Goal: Use online tool/utility: Utilize a website feature to perform a specific function

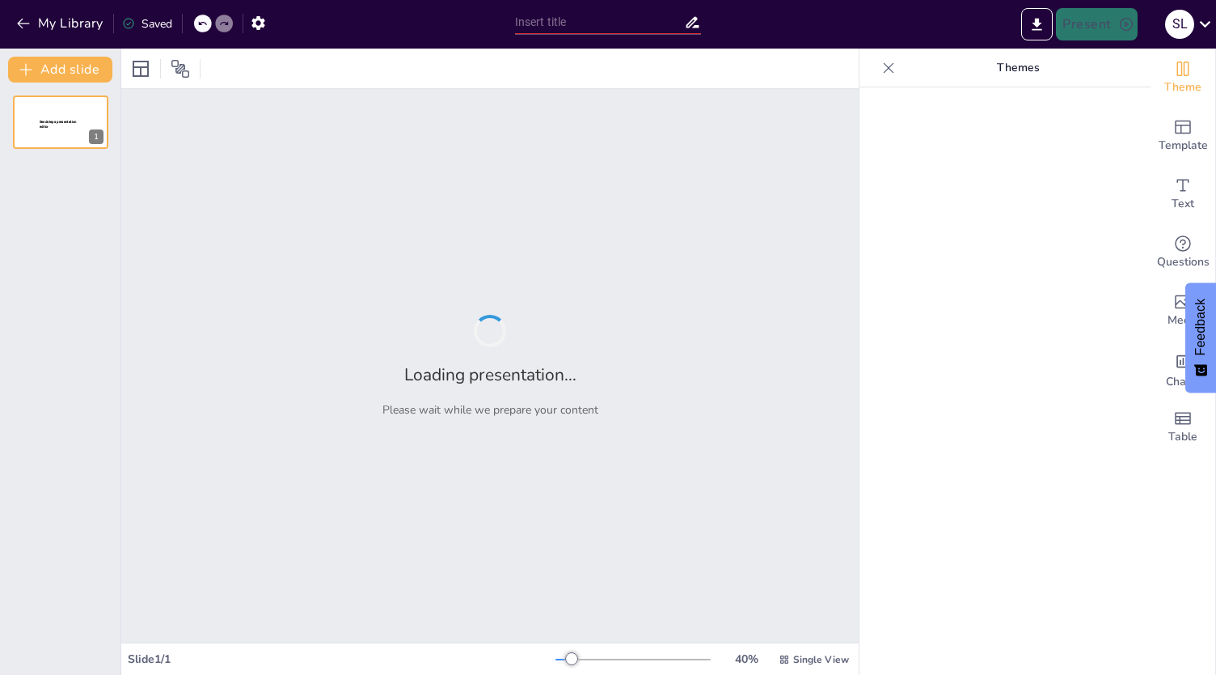
type input "Supporting Differentiated Instruction through Adaptive Technology"
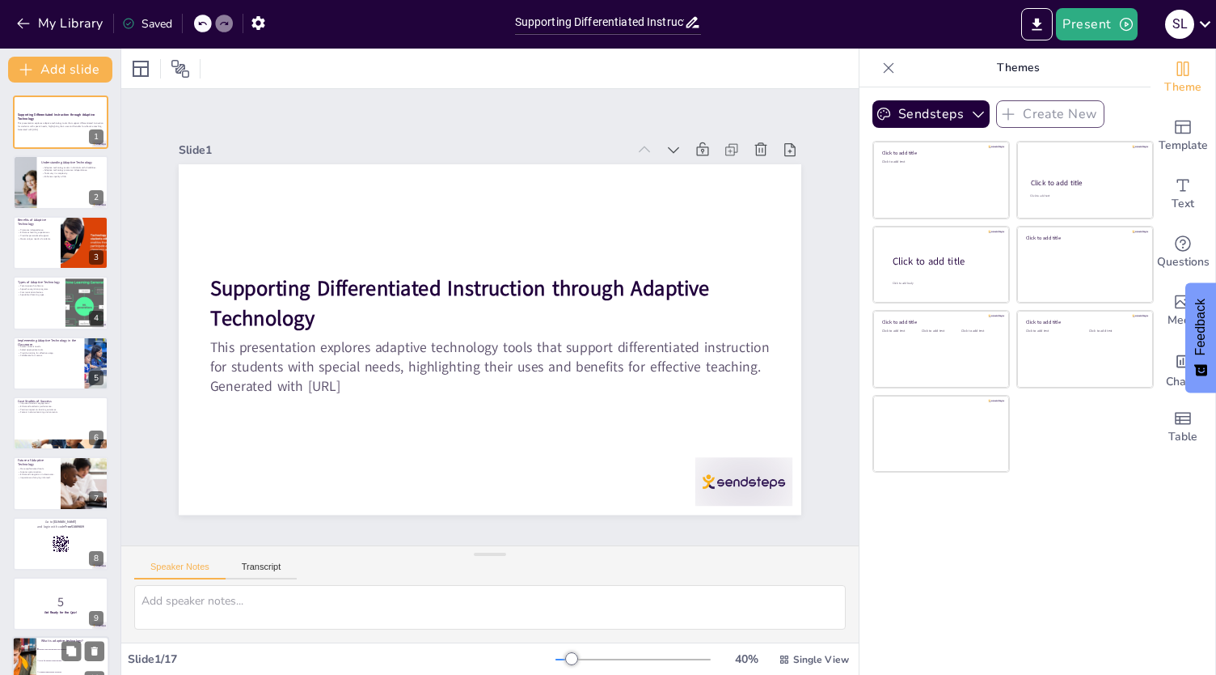
checkbox input "true"
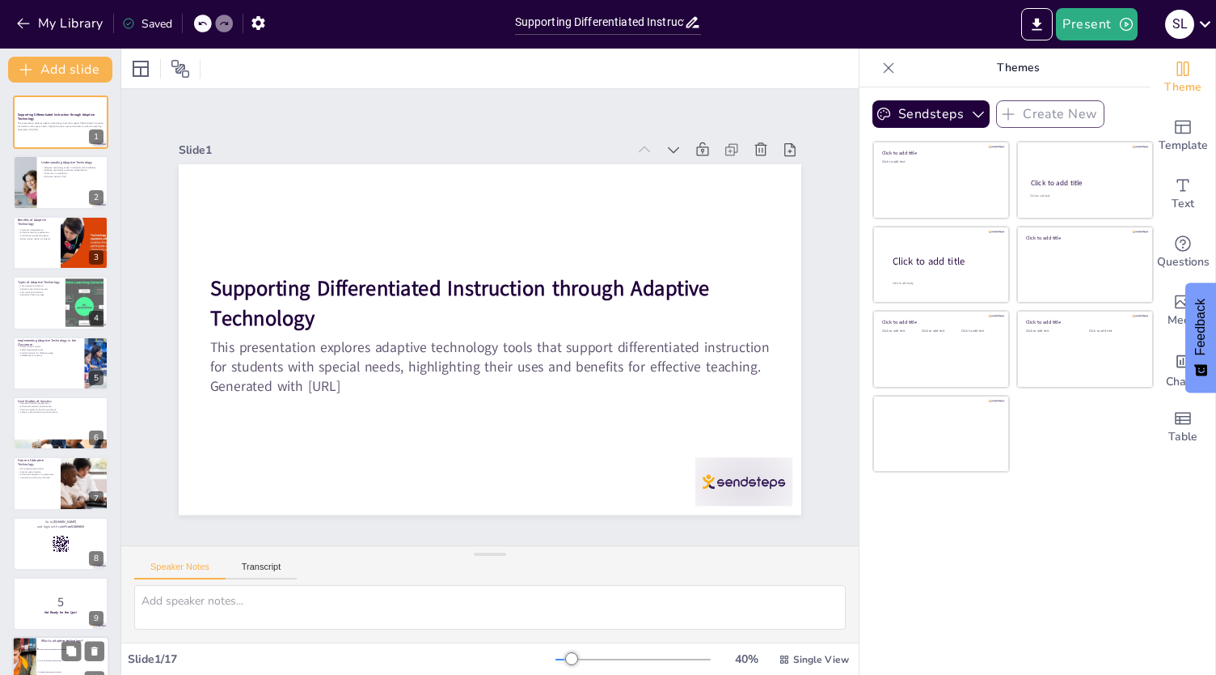
checkbox input "true"
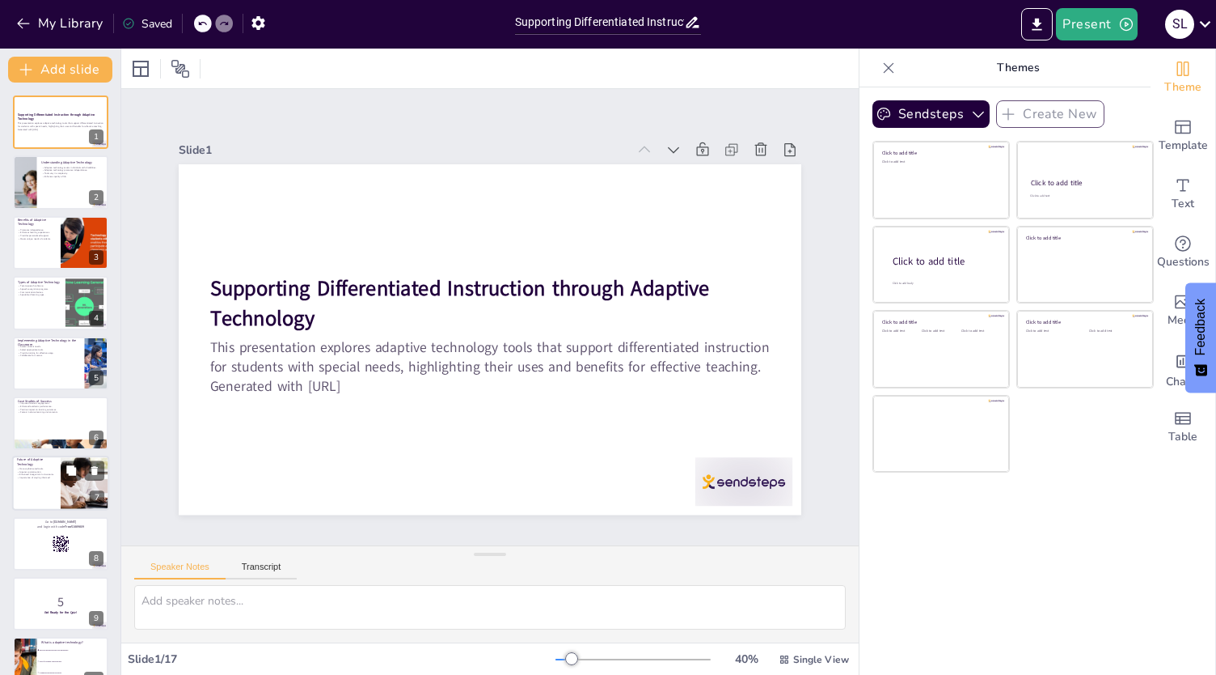
checkbox input "true"
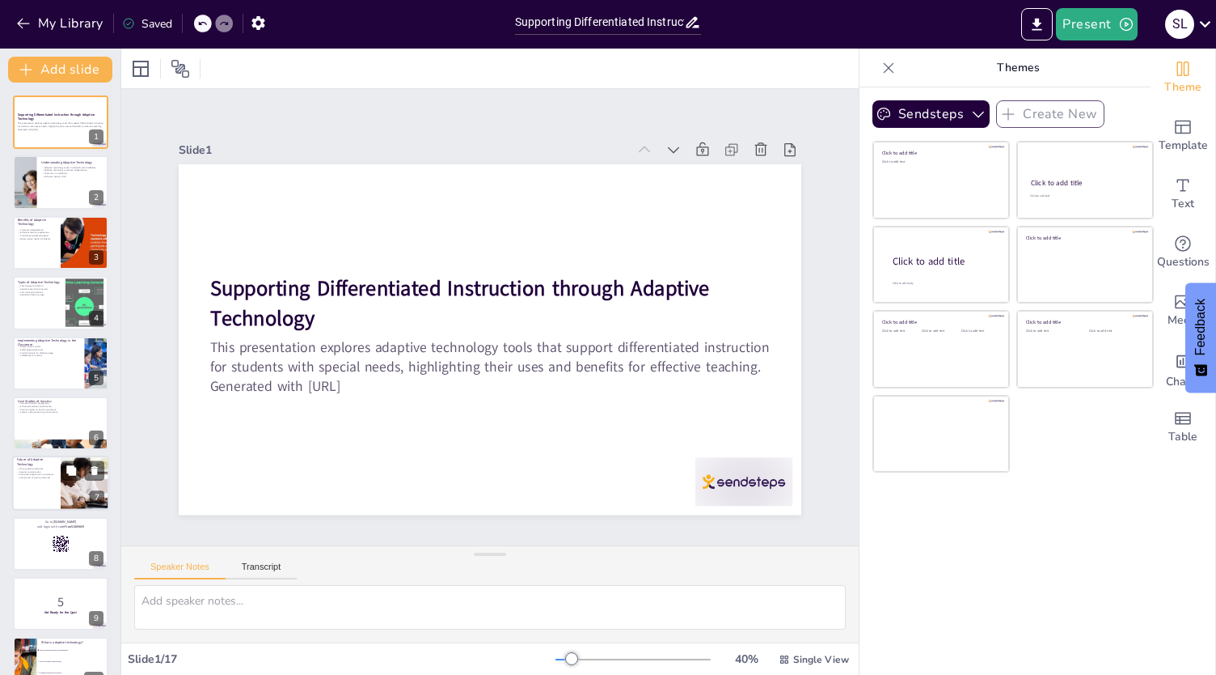
checkbox input "true"
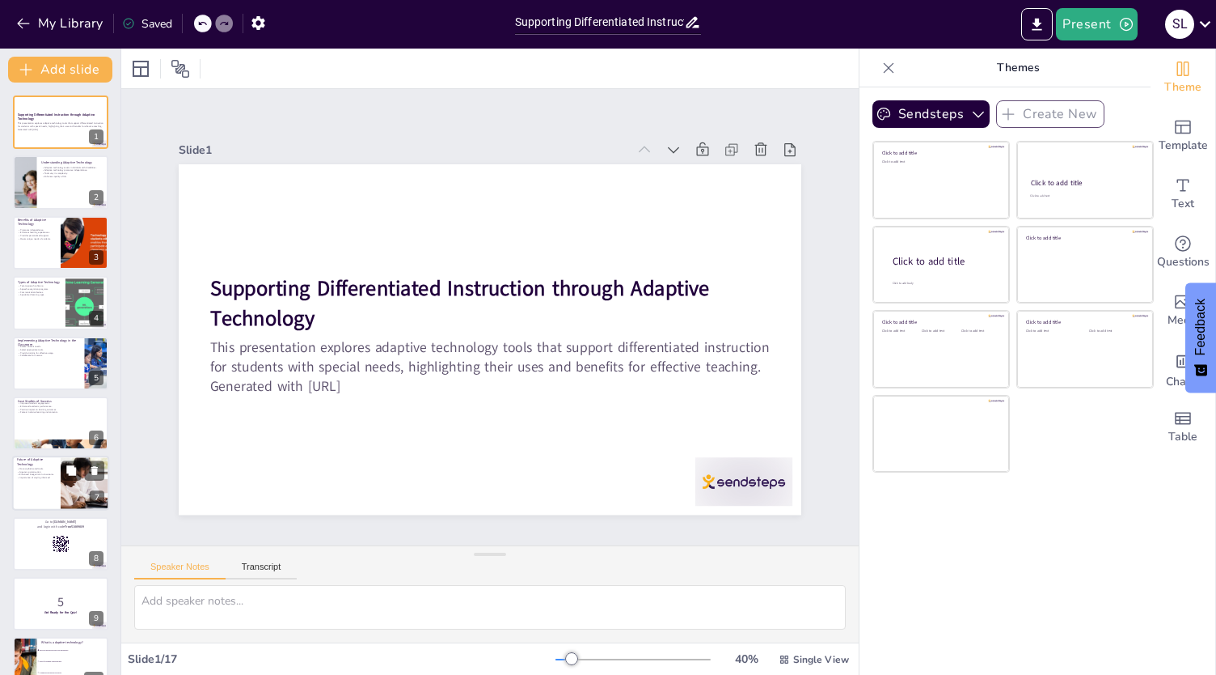
checkbox input "true"
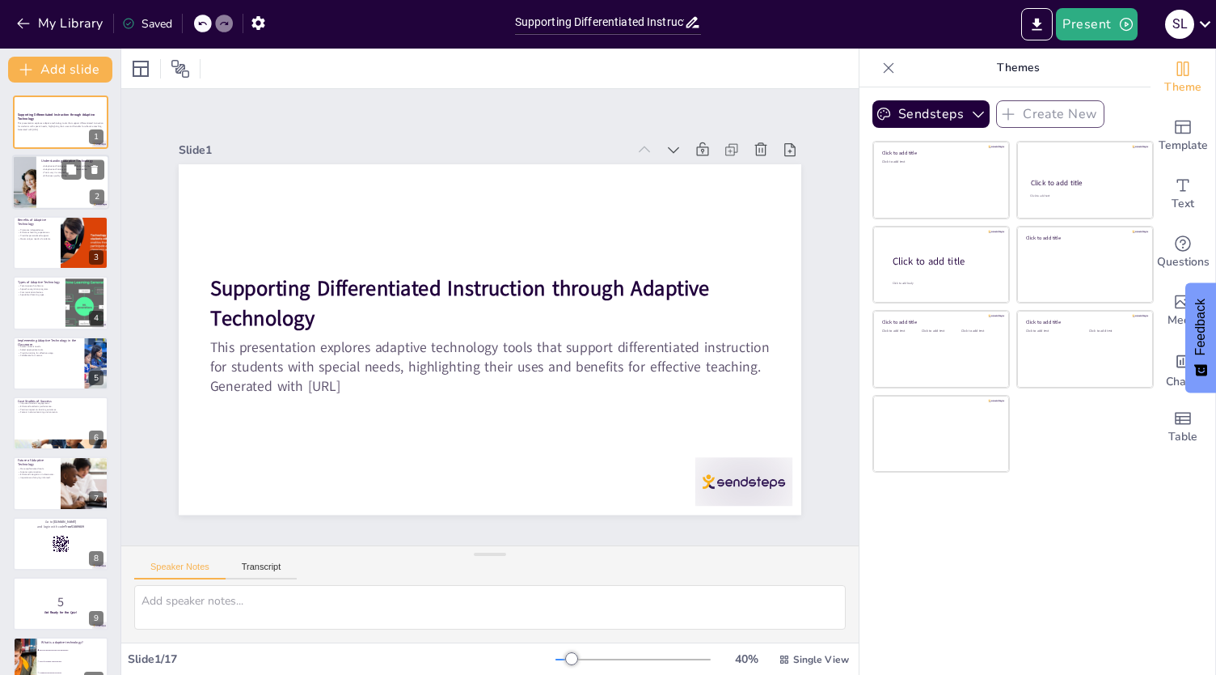
checkbox input "true"
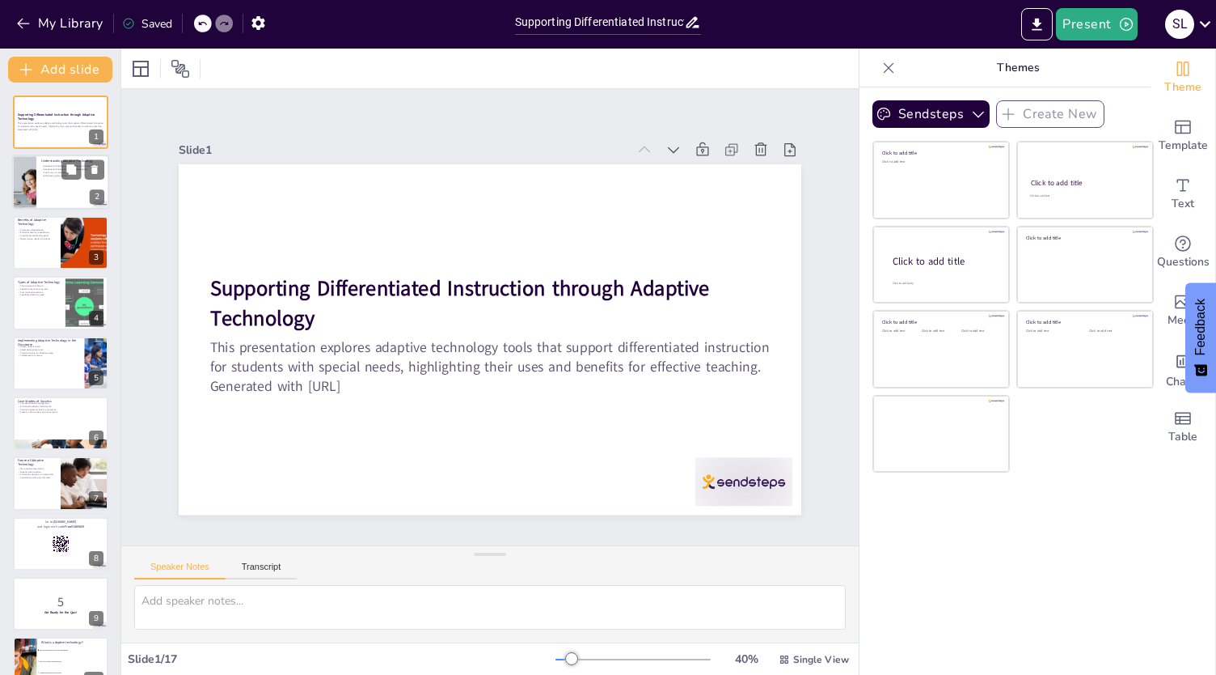
checkbox input "true"
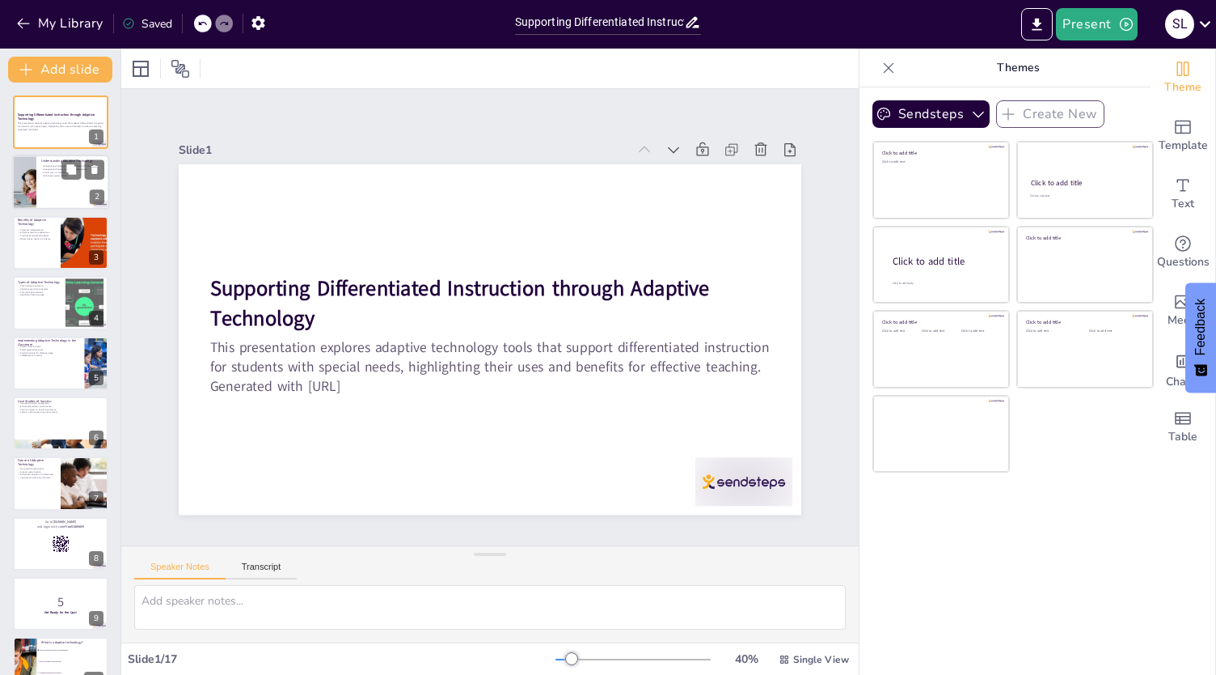
checkbox input "true"
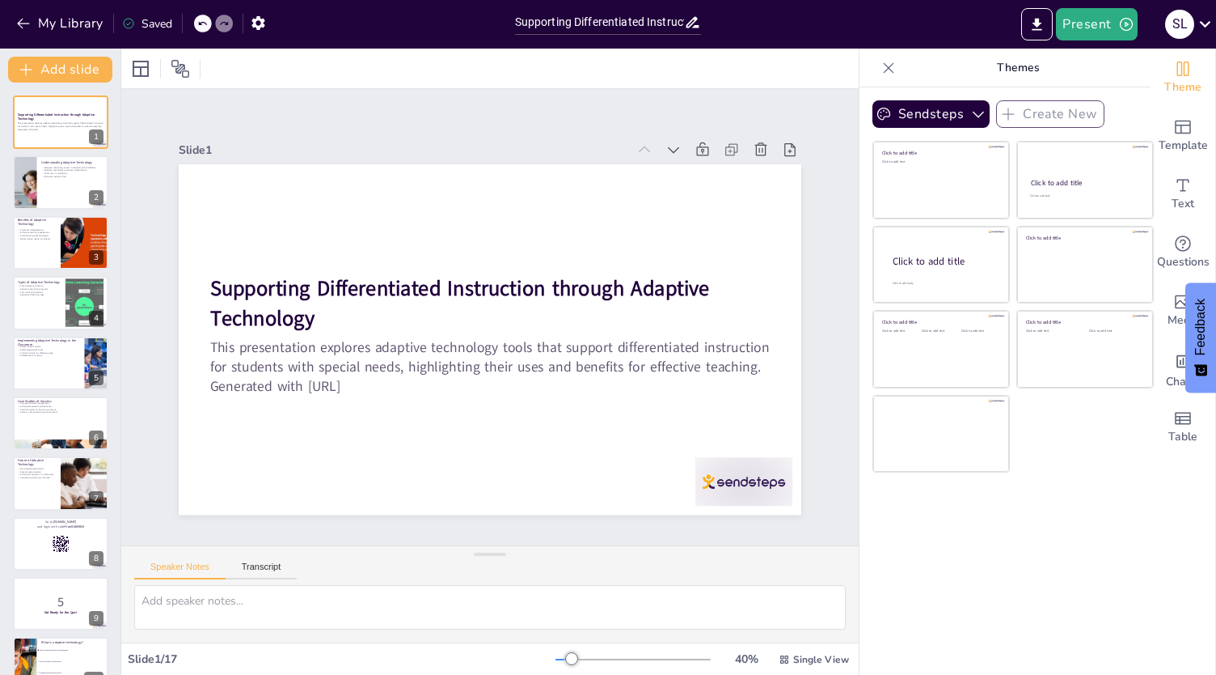
checkbox input "true"
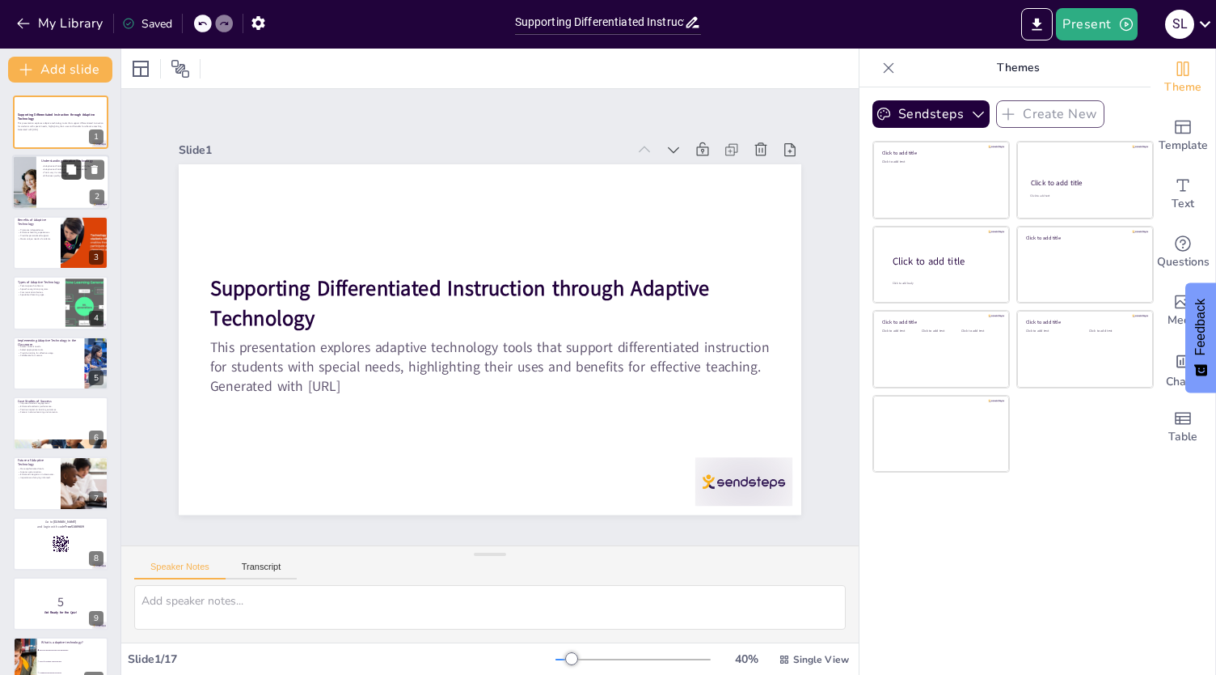
click at [78, 176] on button at bounding box center [70, 169] width 19 height 19
type textarea "Understanding the definition of adaptive technology is crucial for teachers. It…"
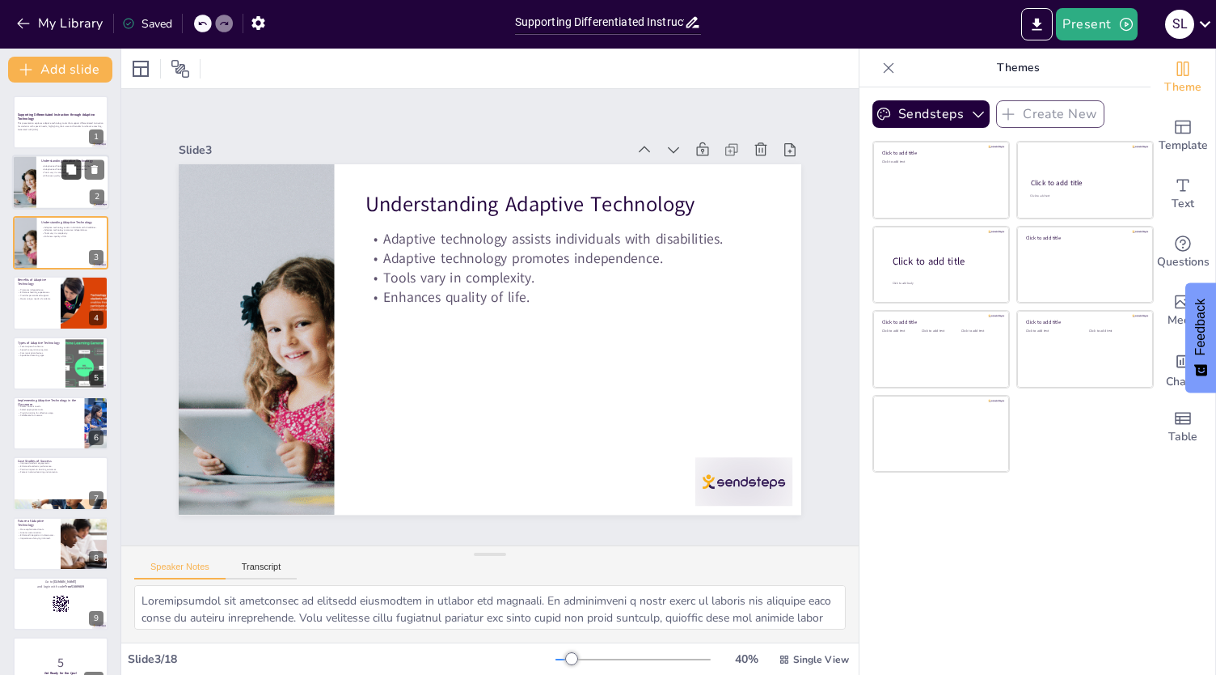
checkbox input "true"
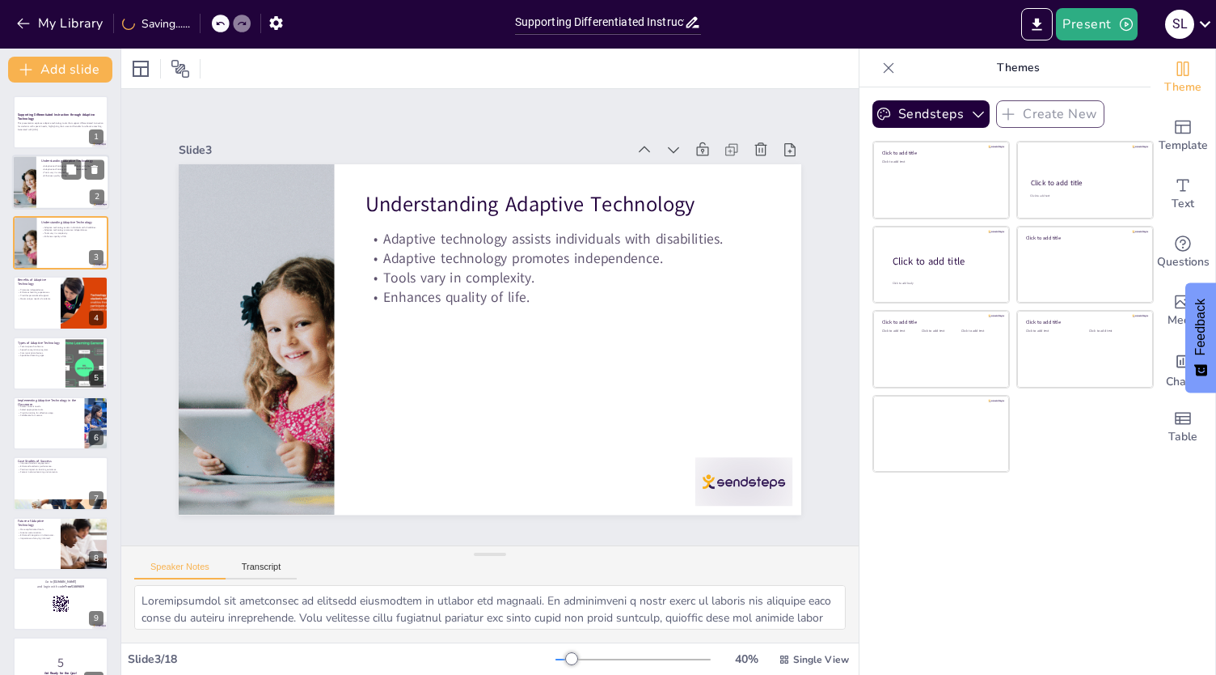
checkbox input "true"
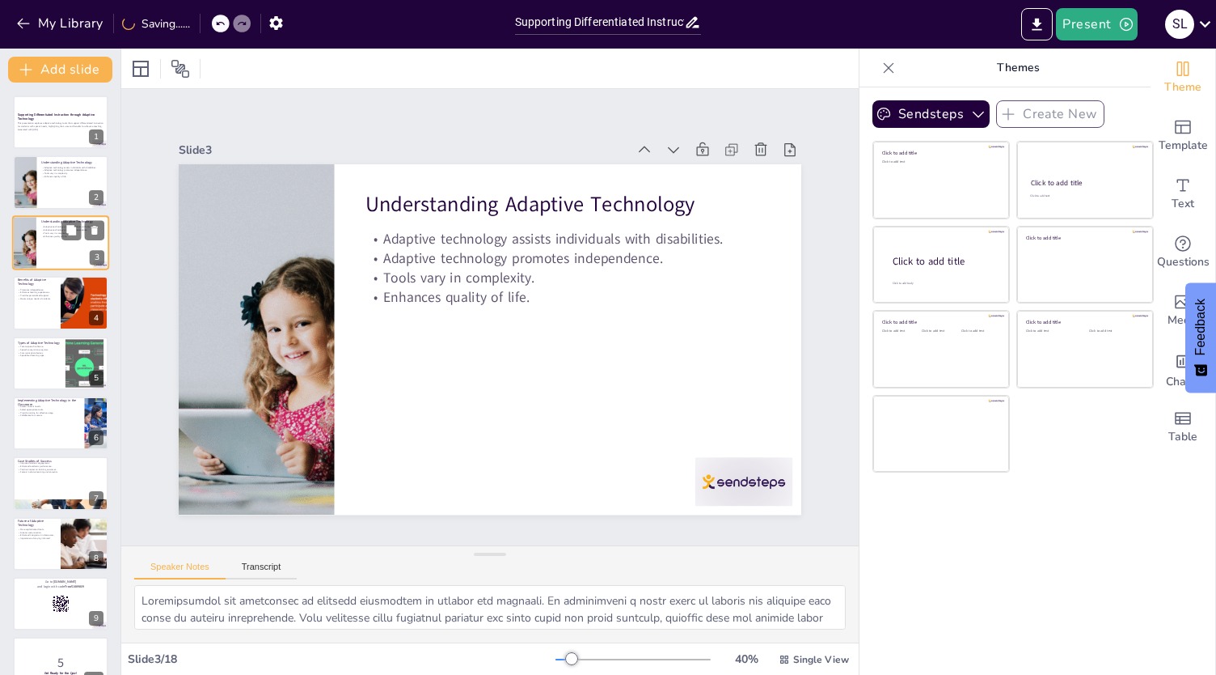
checkbox input "true"
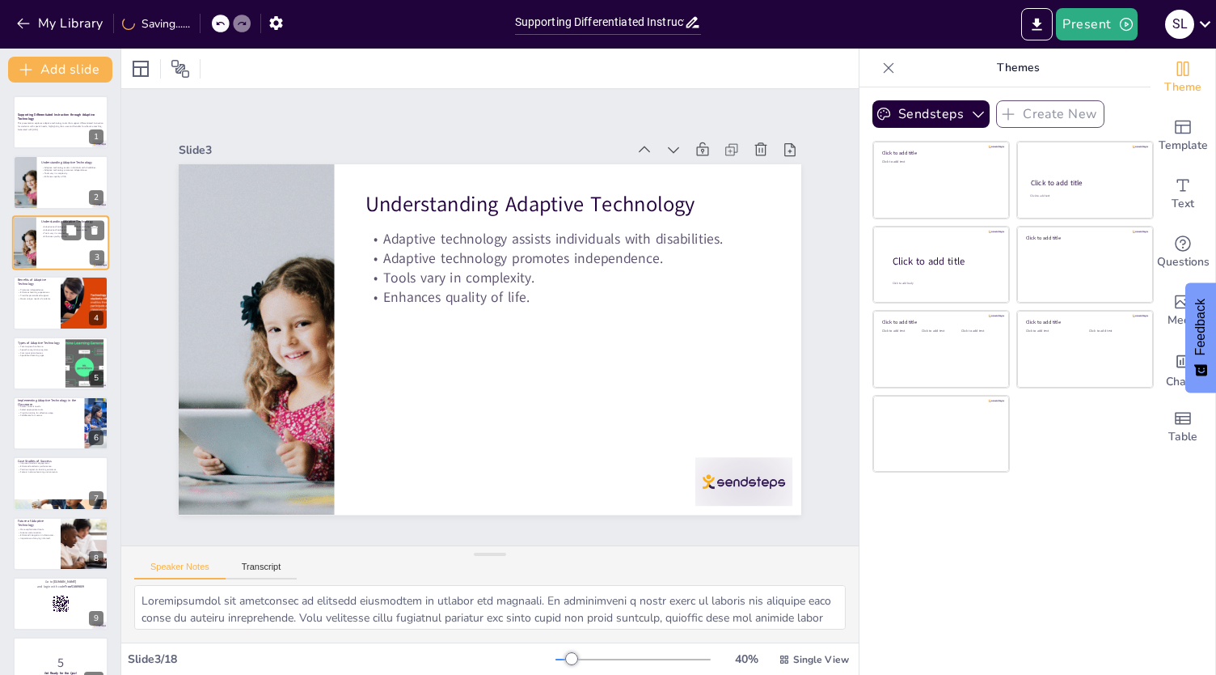
checkbox input "true"
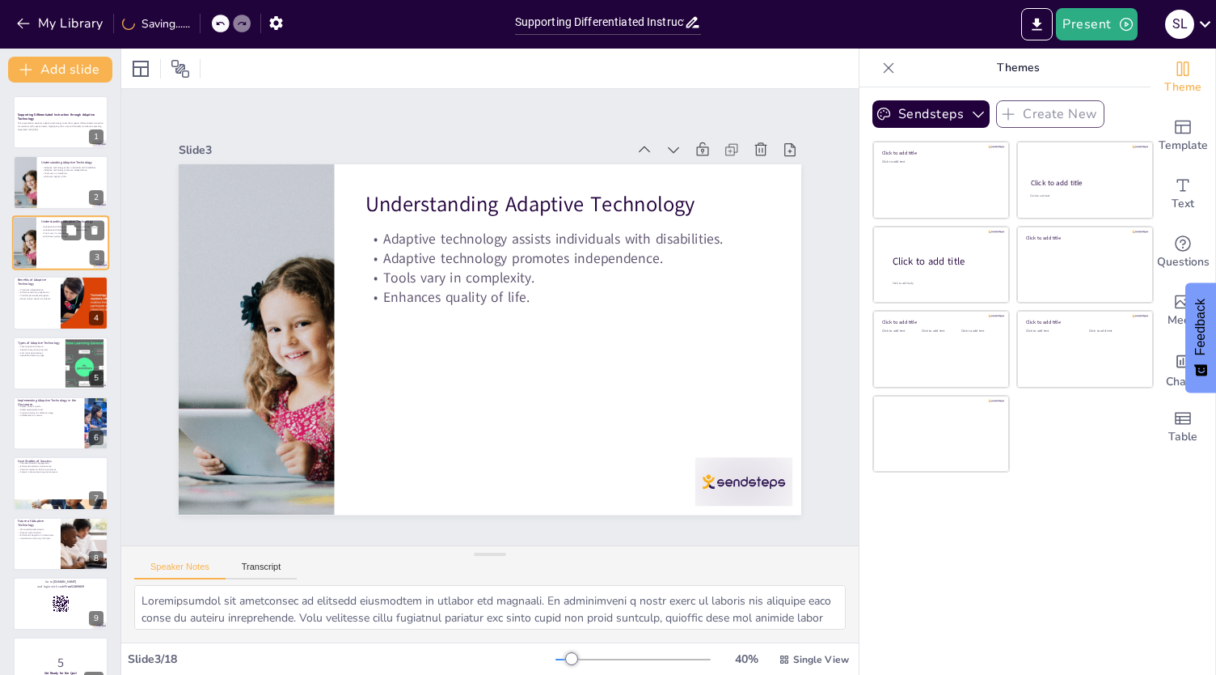
checkbox input "true"
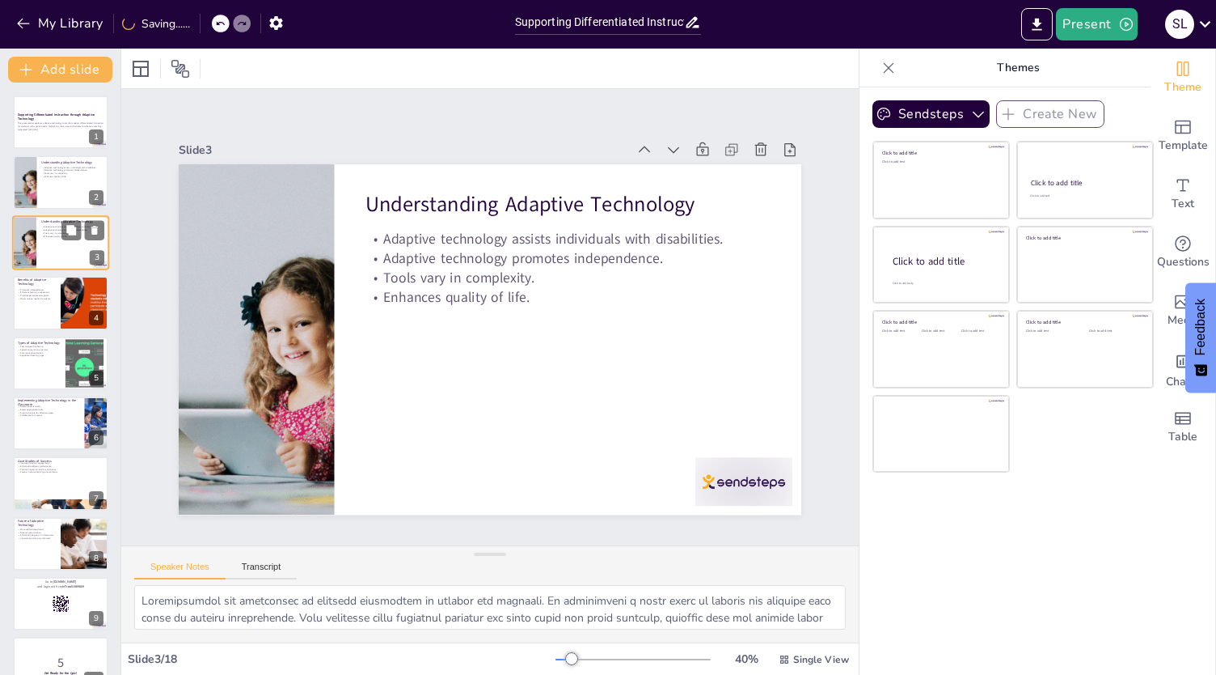
checkbox input "true"
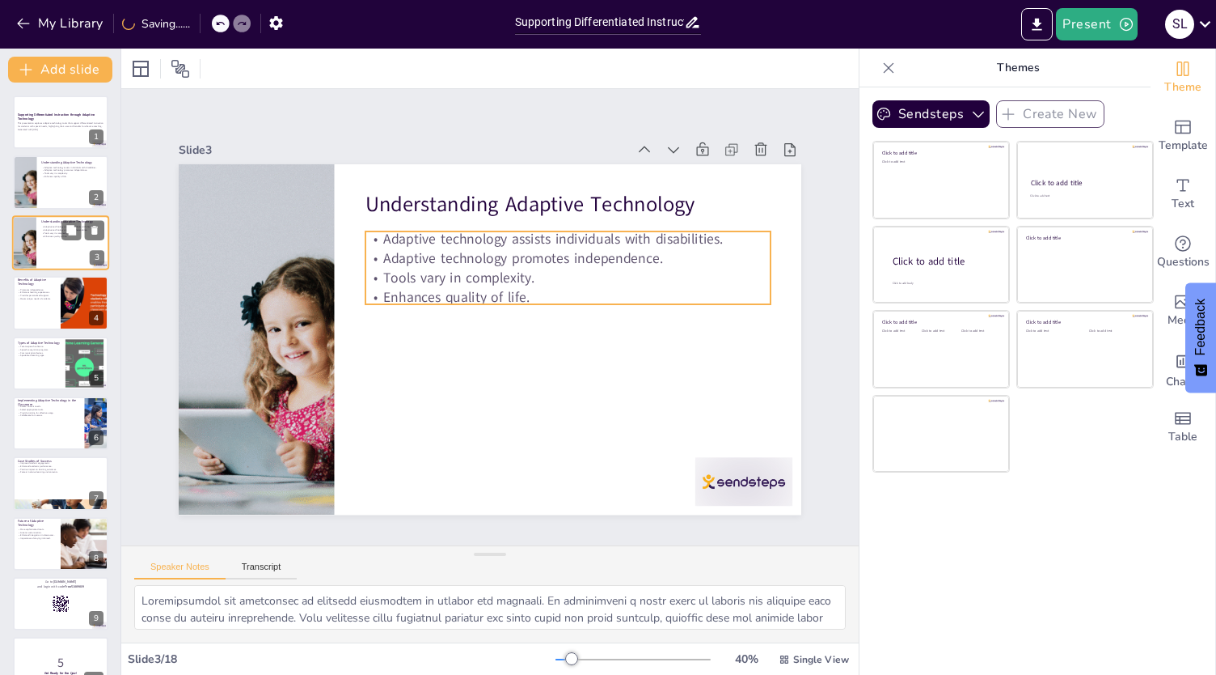
checkbox input "true"
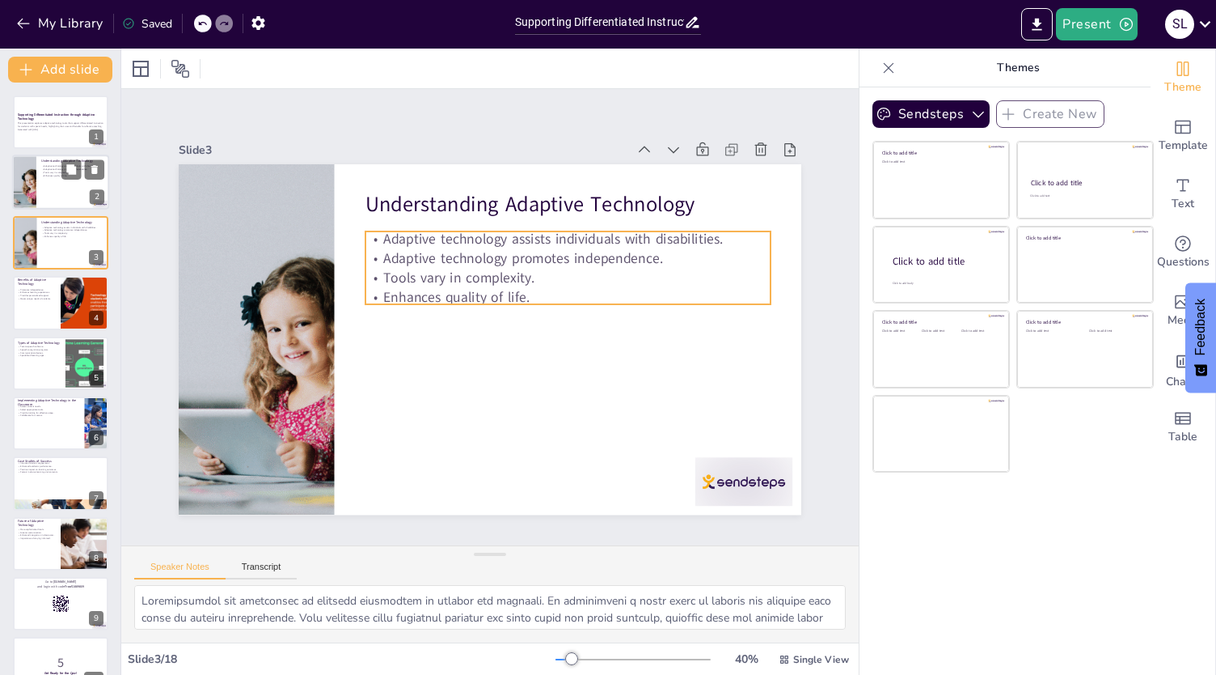
checkbox input "true"
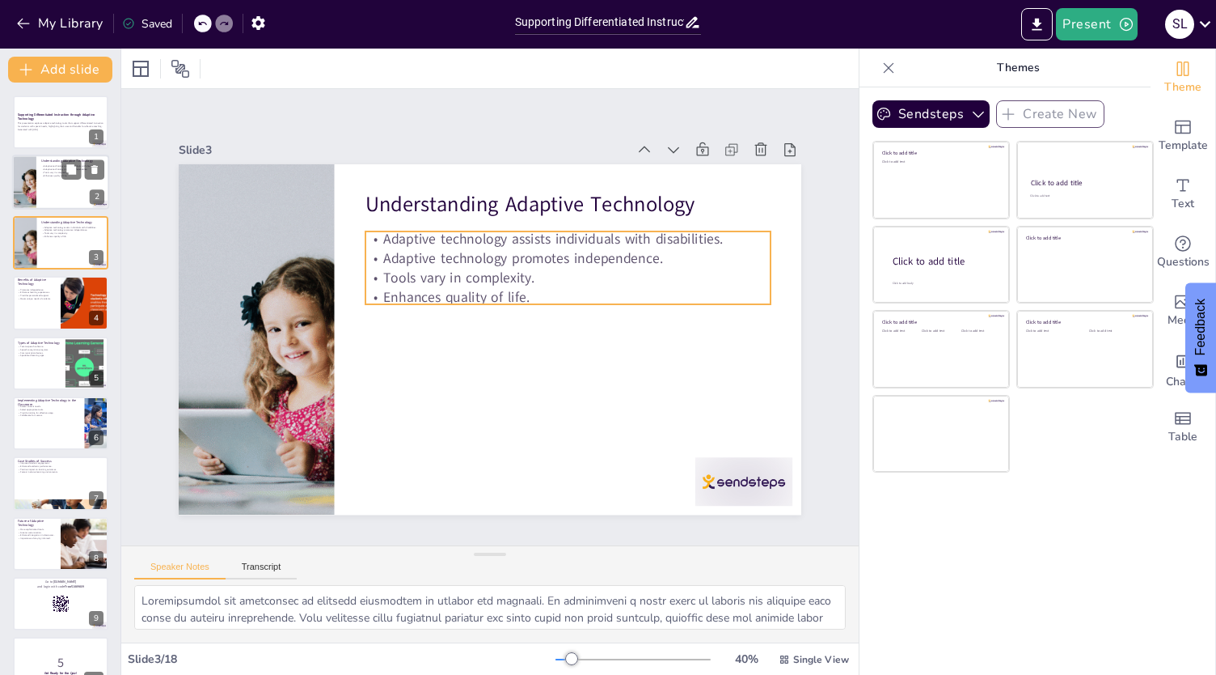
checkbox input "true"
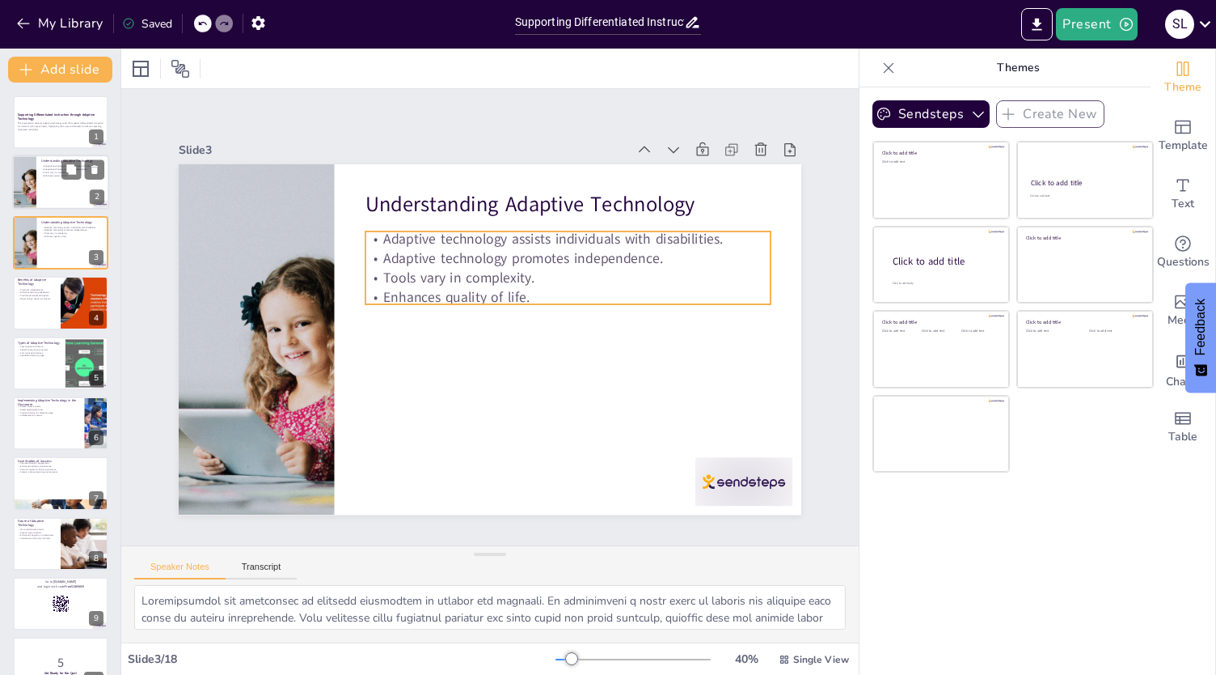
checkbox input "true"
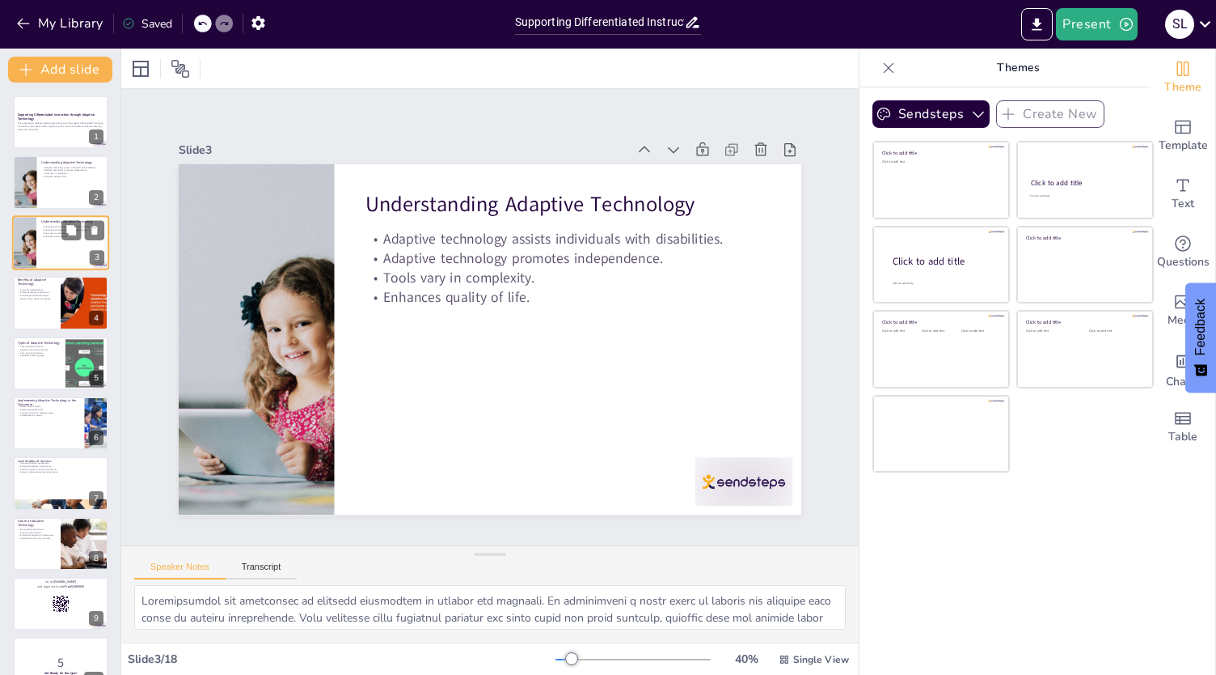
checkbox input "true"
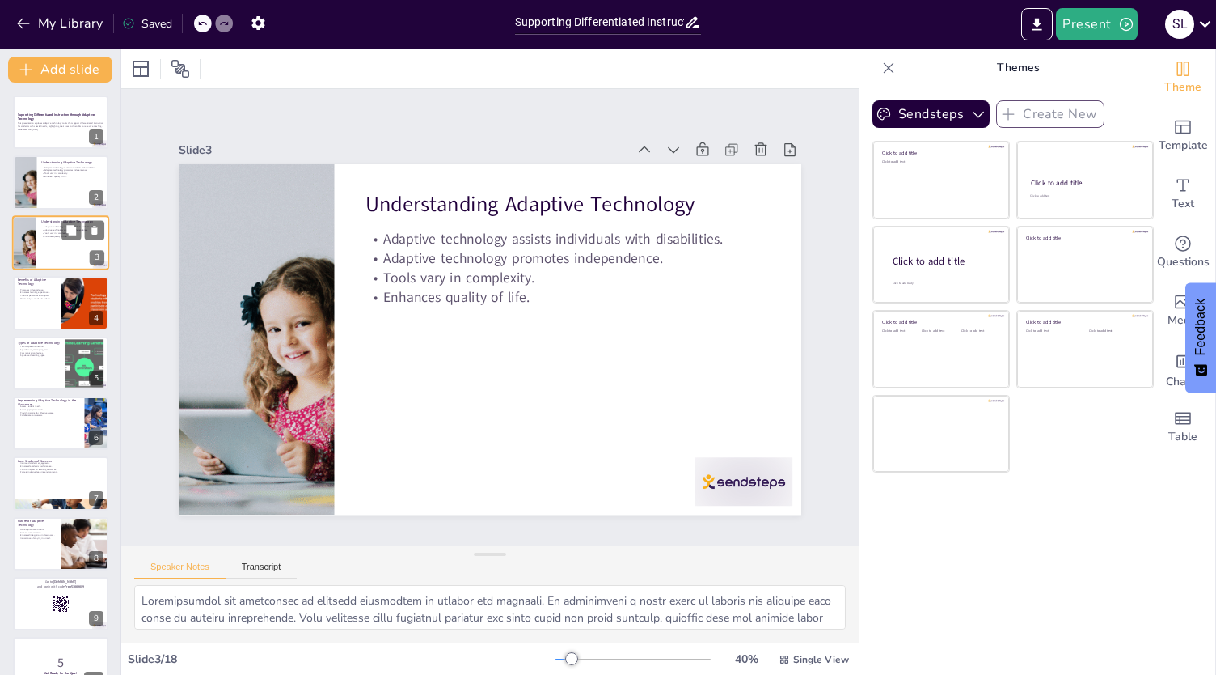
checkbox input "true"
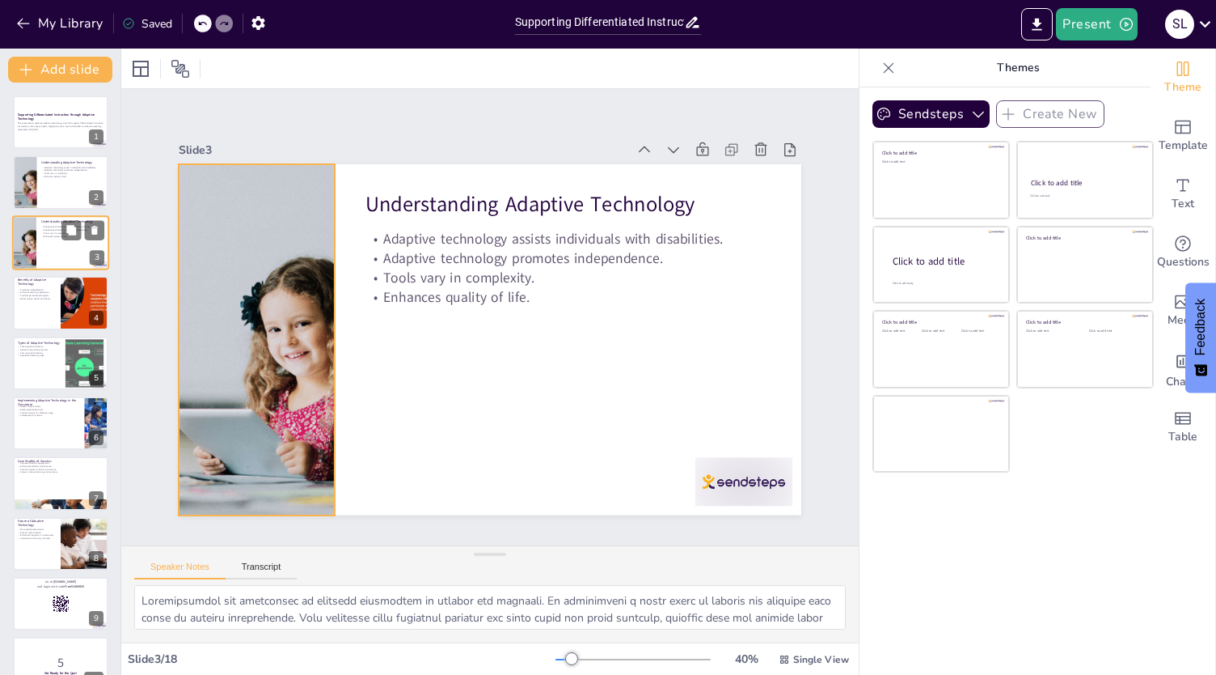
click at [36, 235] on div at bounding box center [24, 242] width 97 height 55
checkbox input "true"
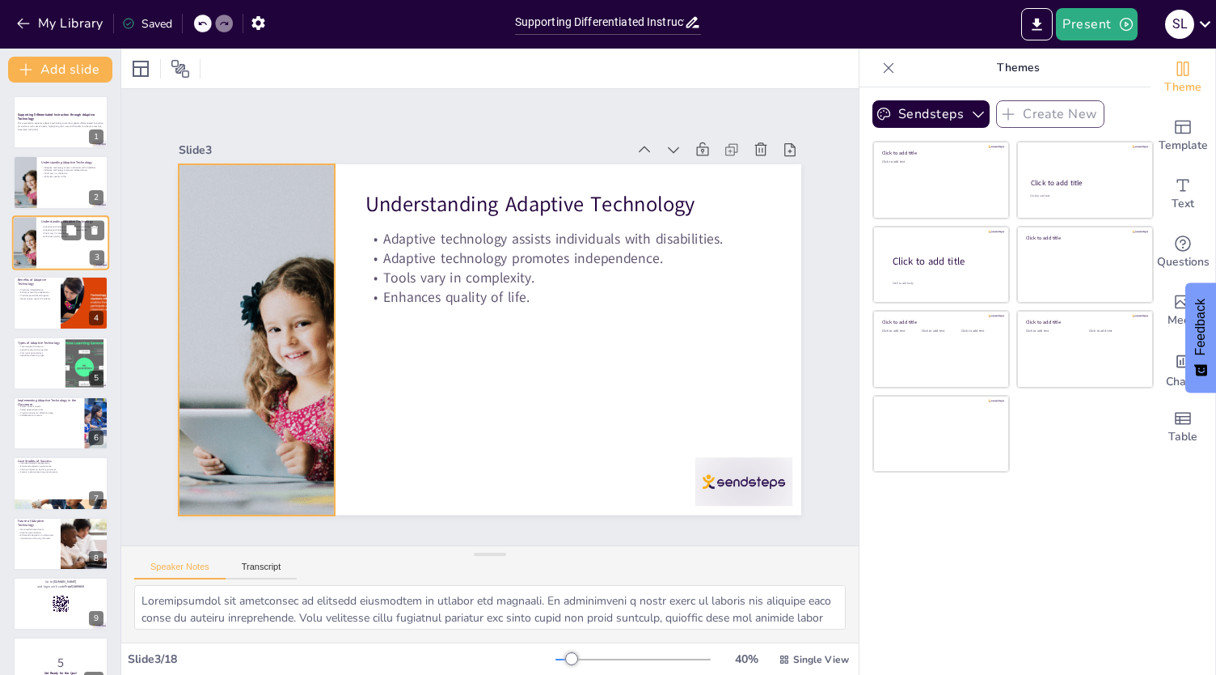
checkbox input "true"
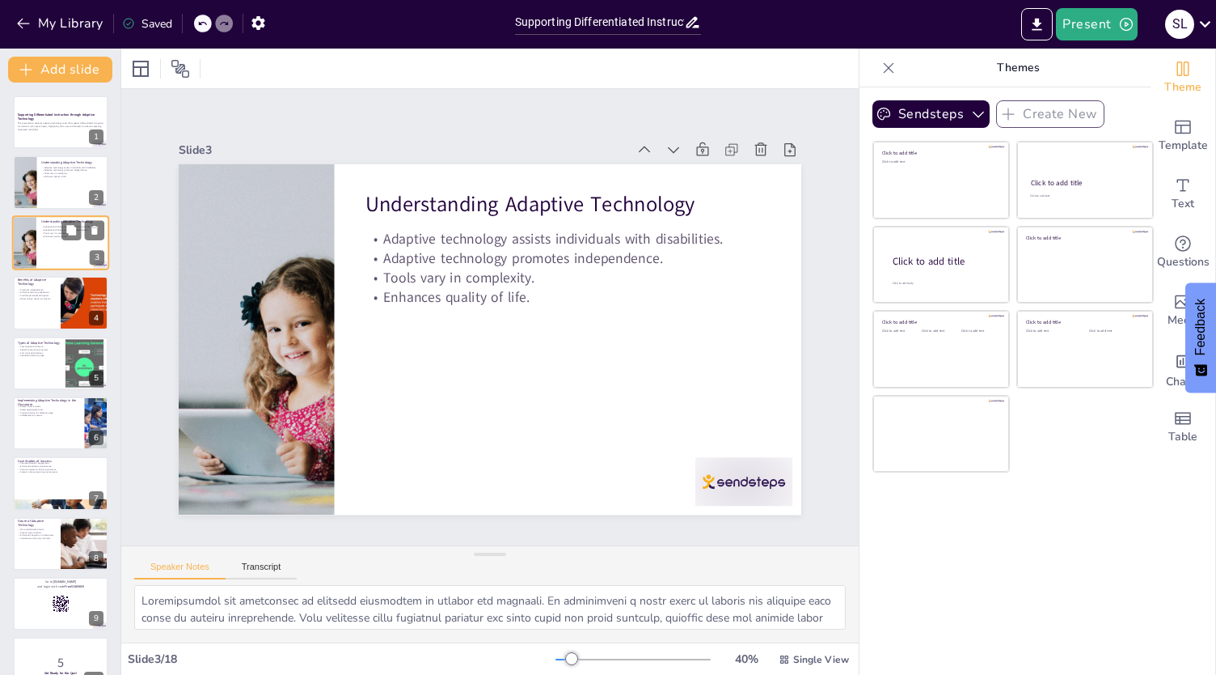
checkbox input "true"
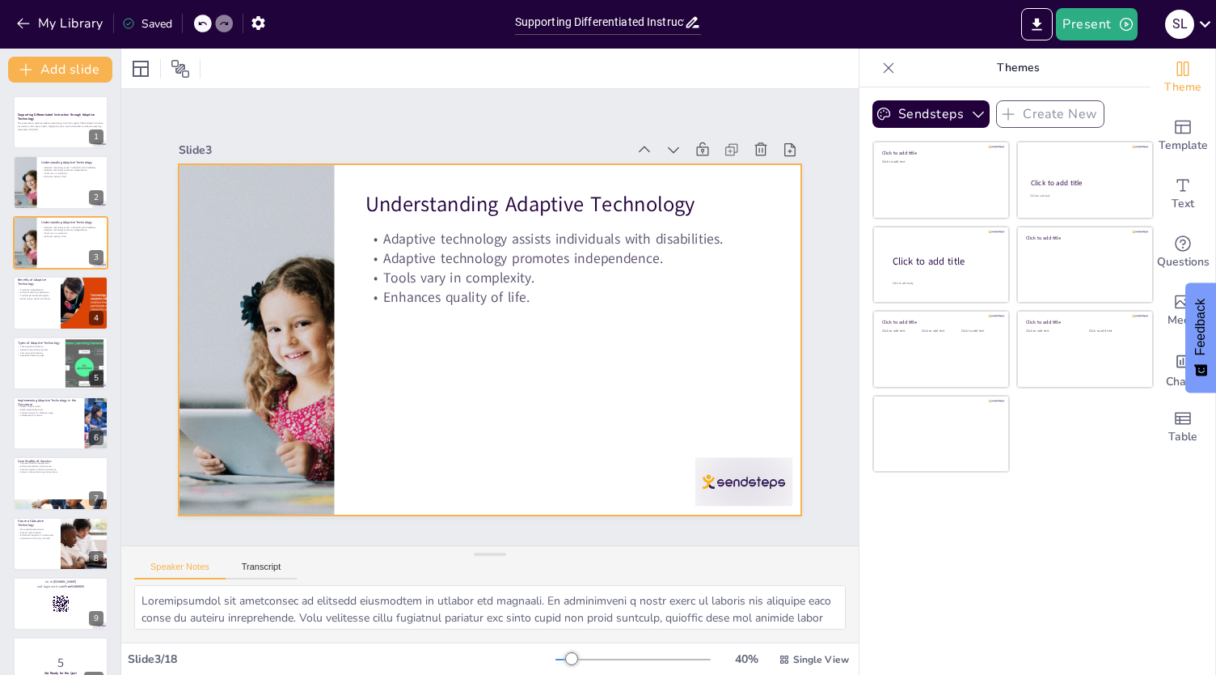
checkbox input "true"
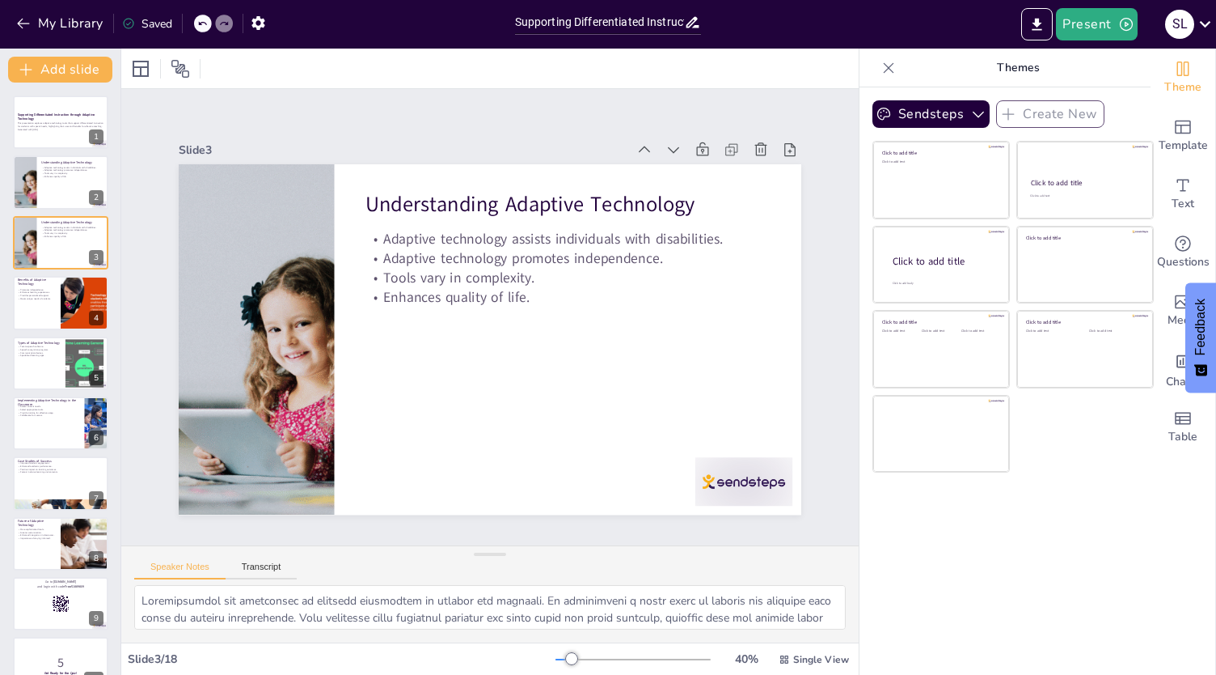
checkbox input "true"
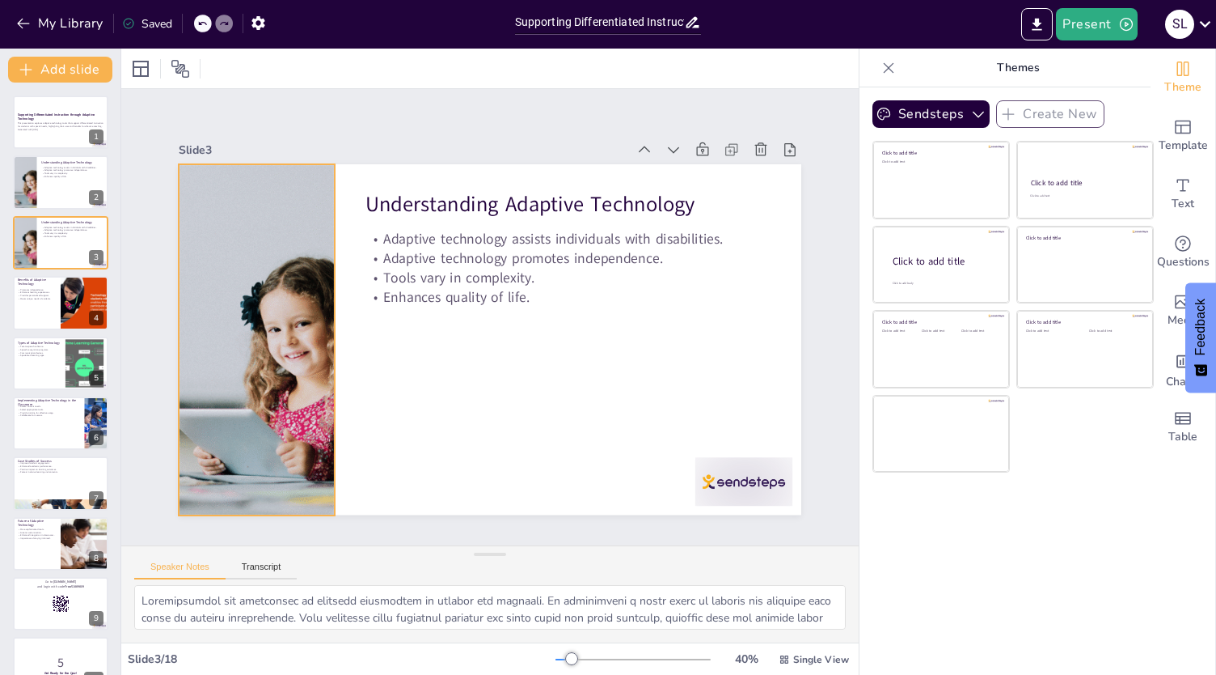
checkbox input "true"
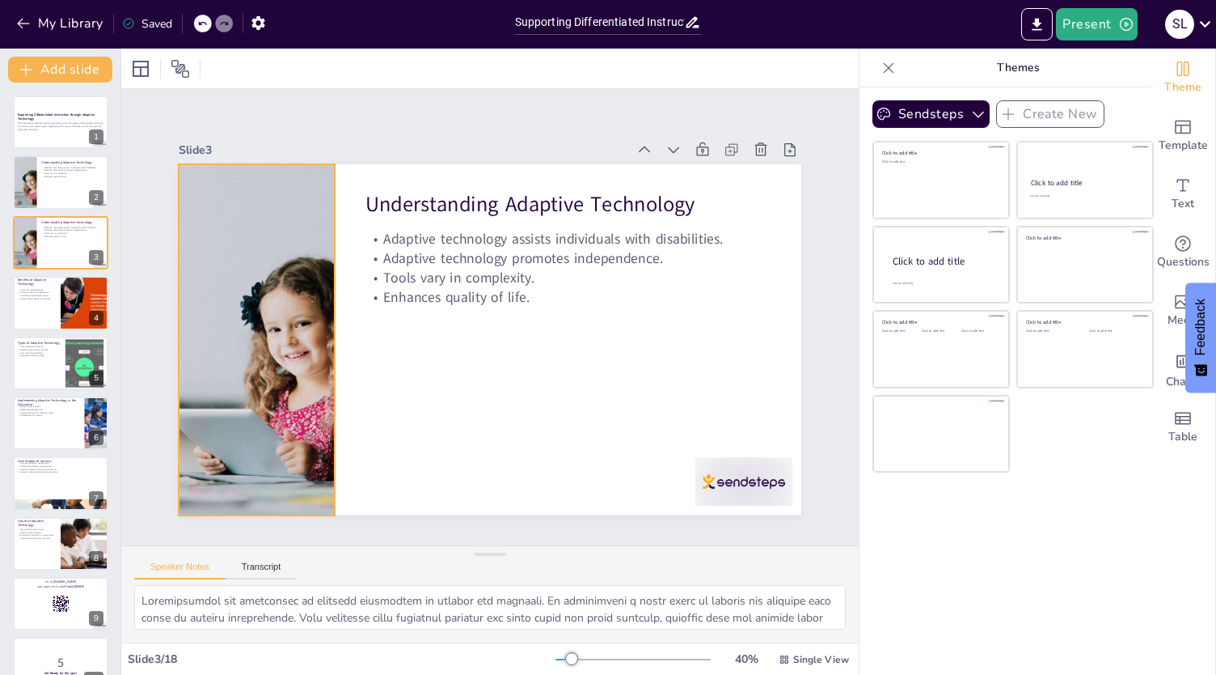
click at [220, 278] on div at bounding box center [255, 314] width 656 height 413
checkbox input "true"
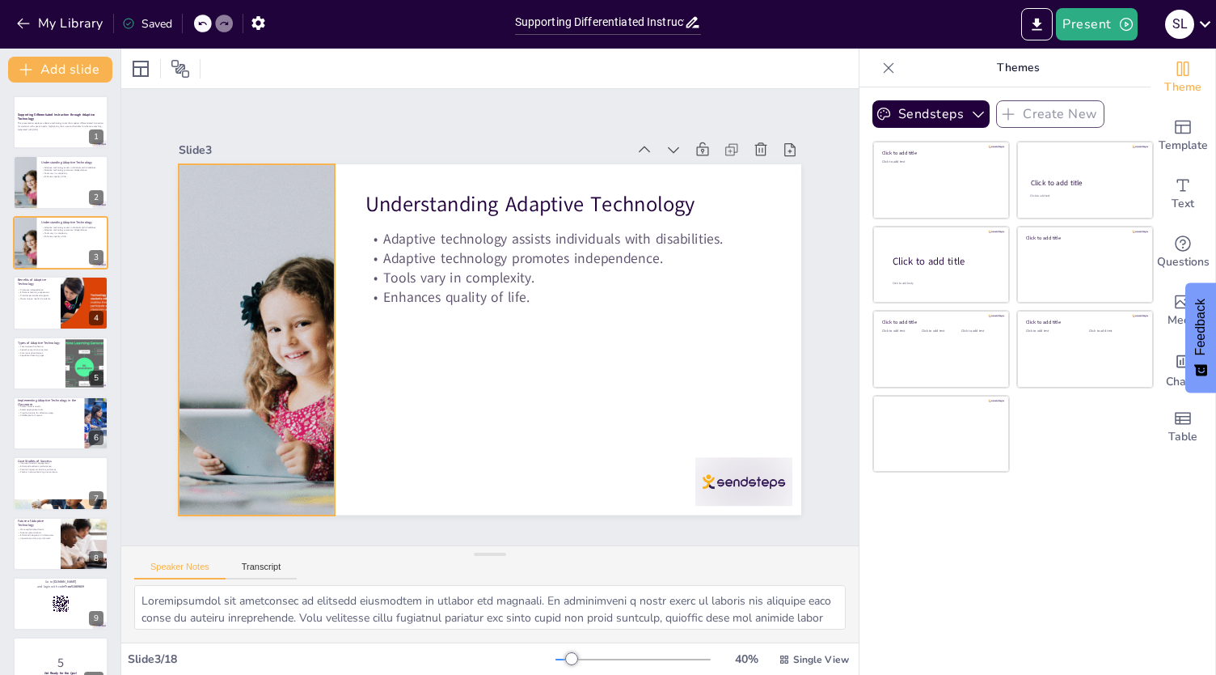
checkbox input "true"
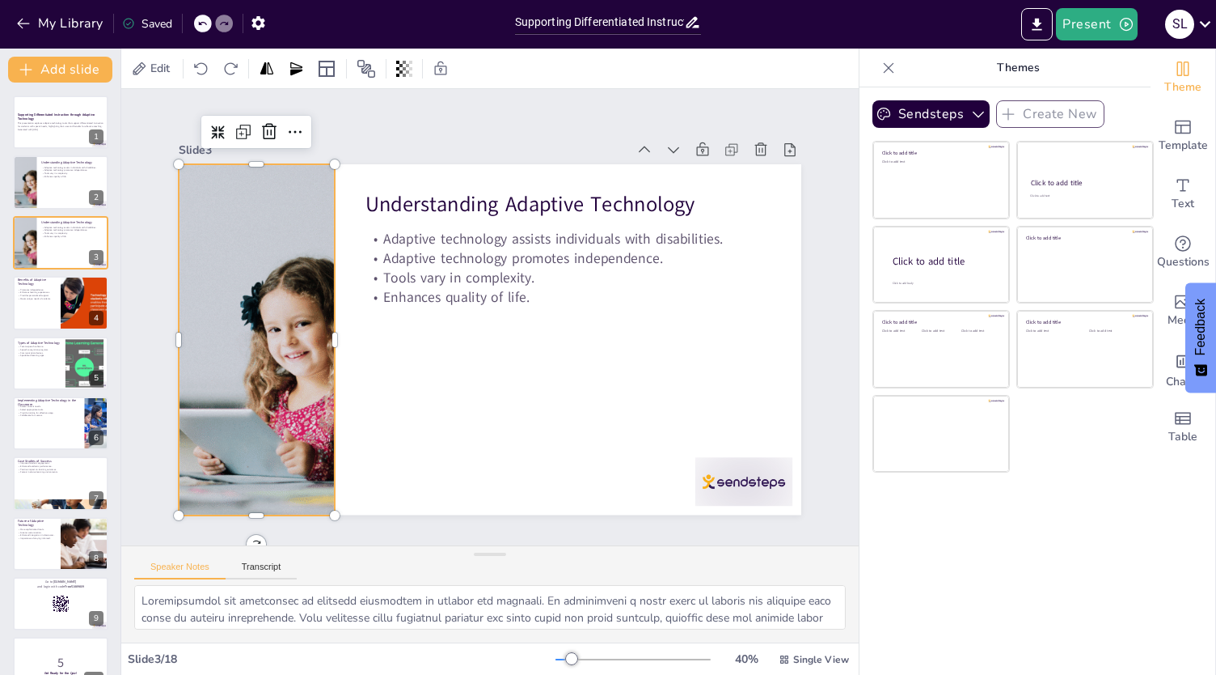
checkbox input "true"
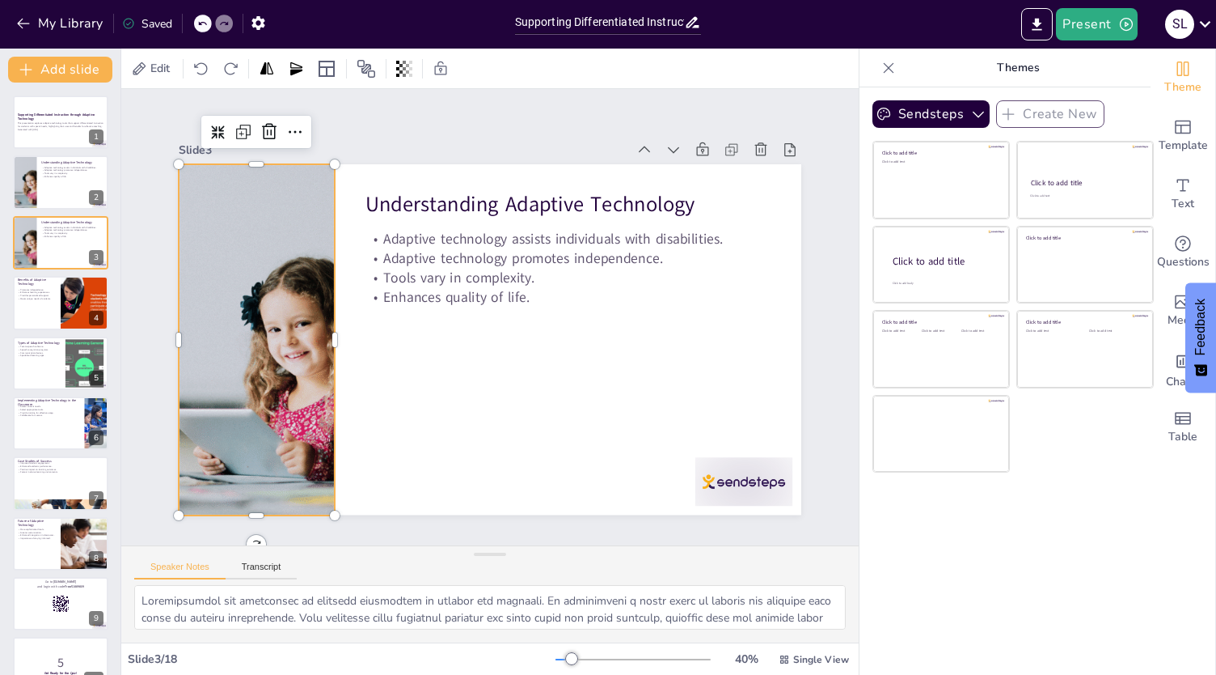
checkbox input "true"
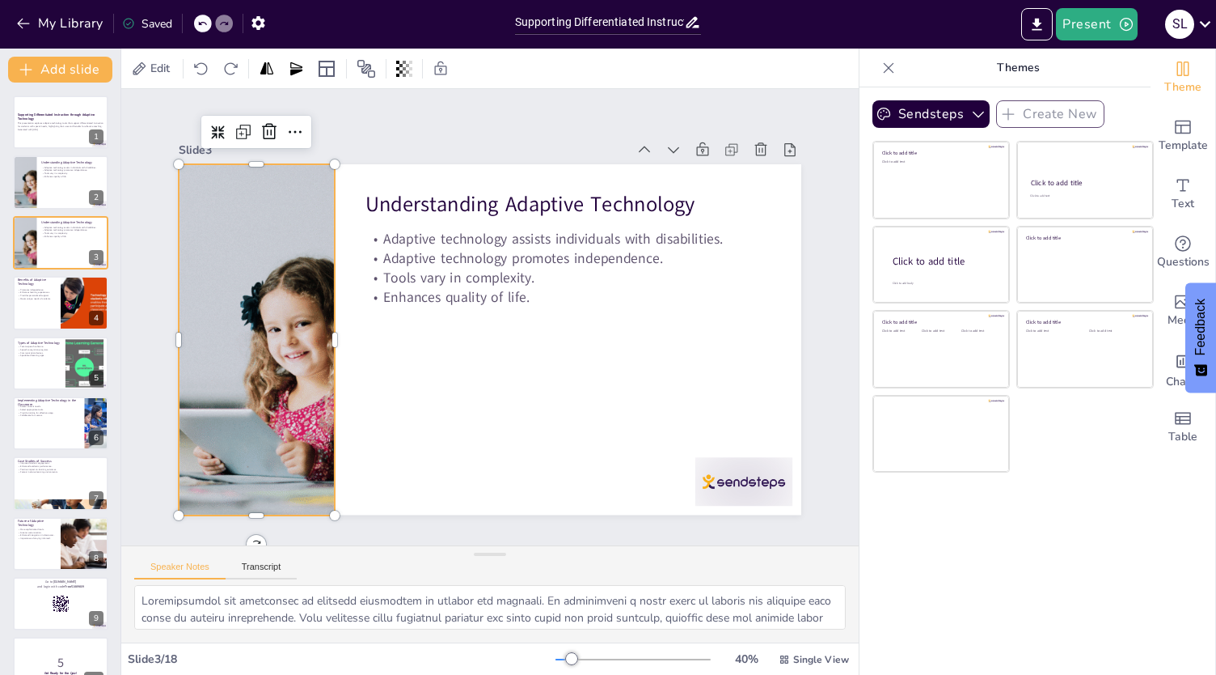
checkbox input "true"
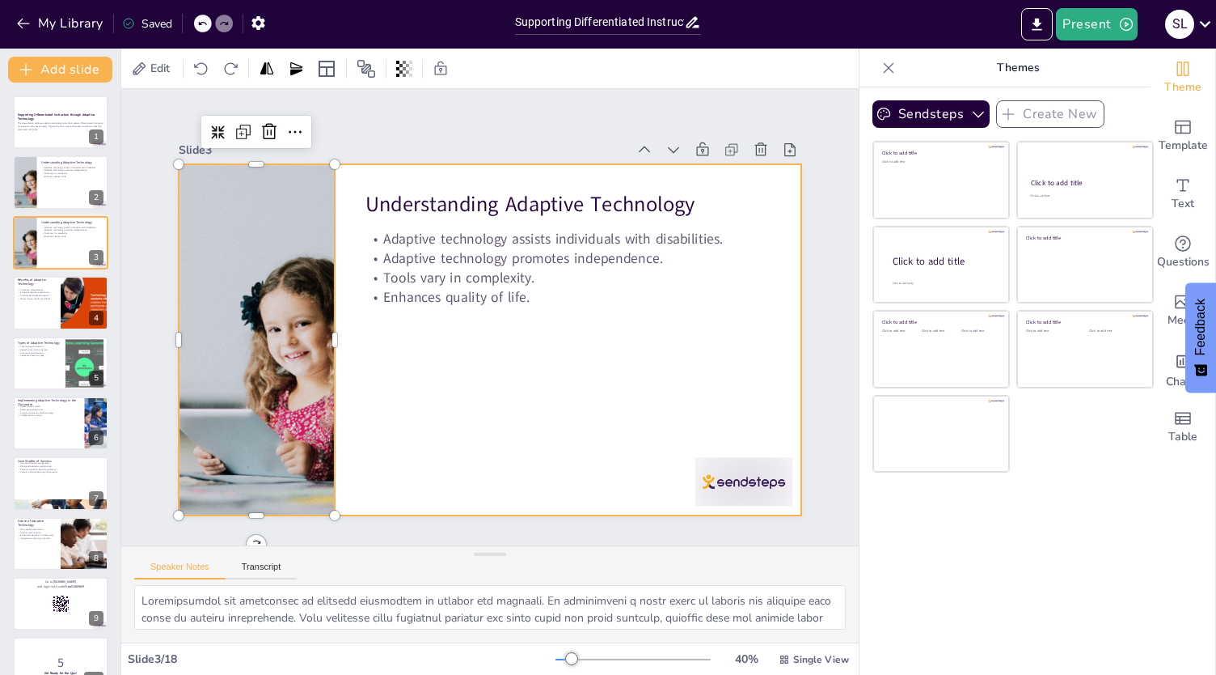
checkbox input "true"
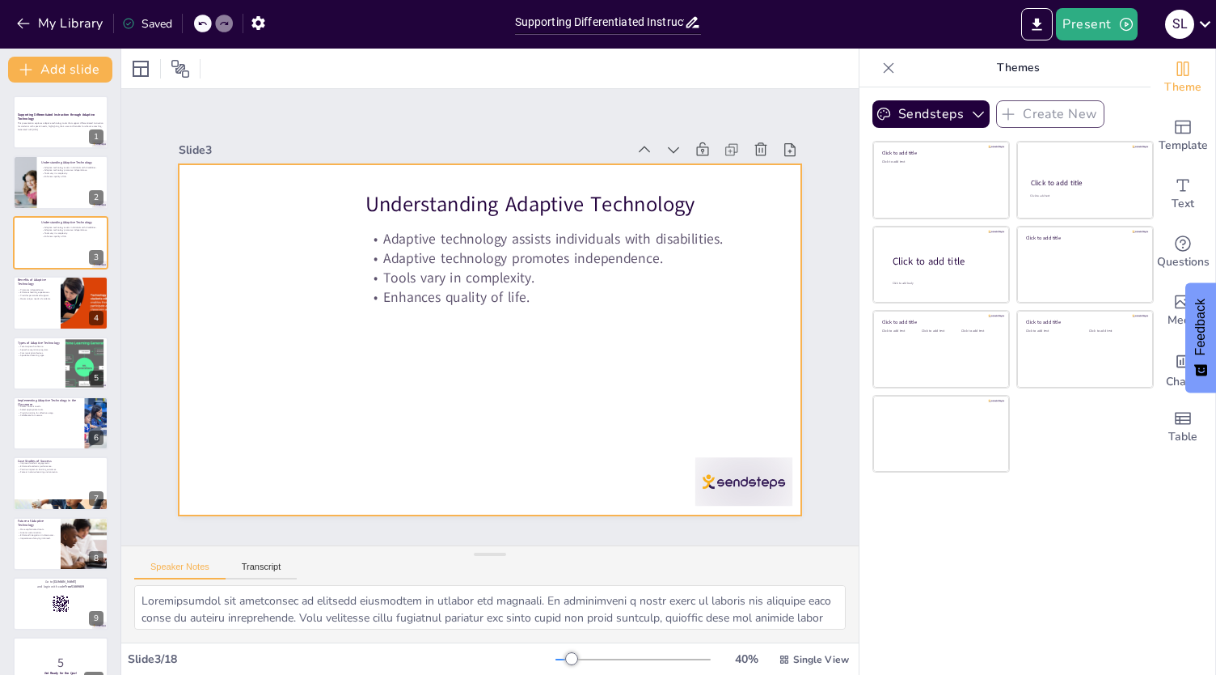
checkbox input "true"
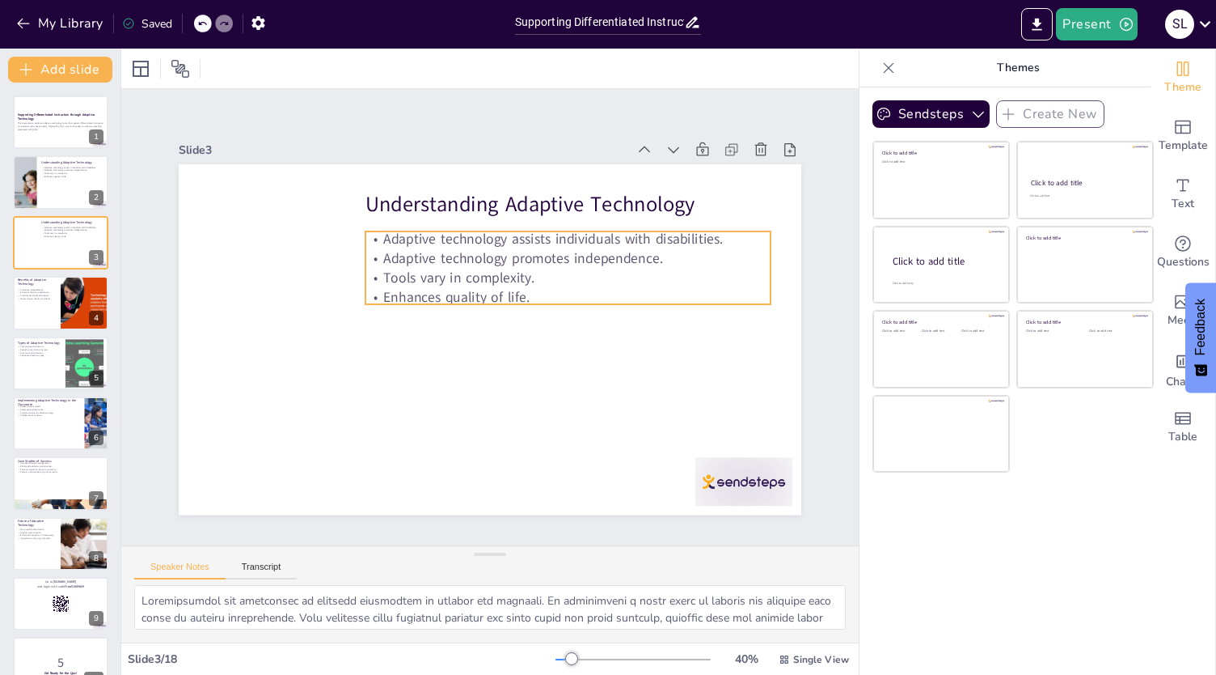
checkbox input "true"
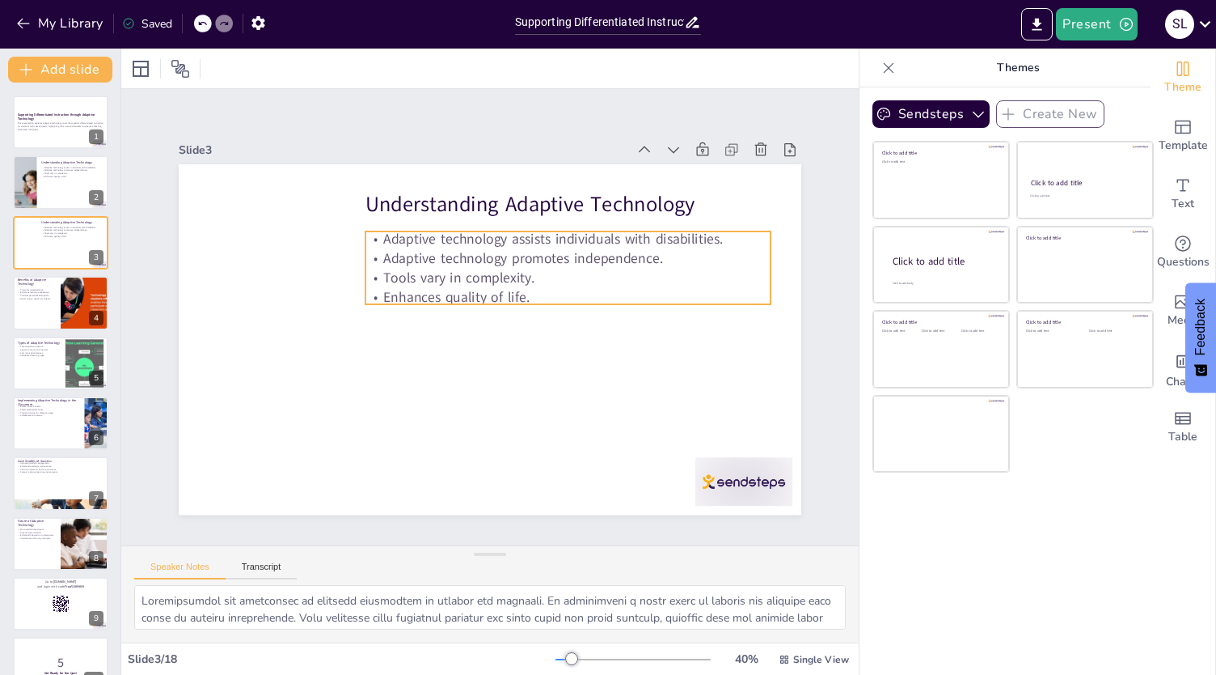
checkbox input "true"
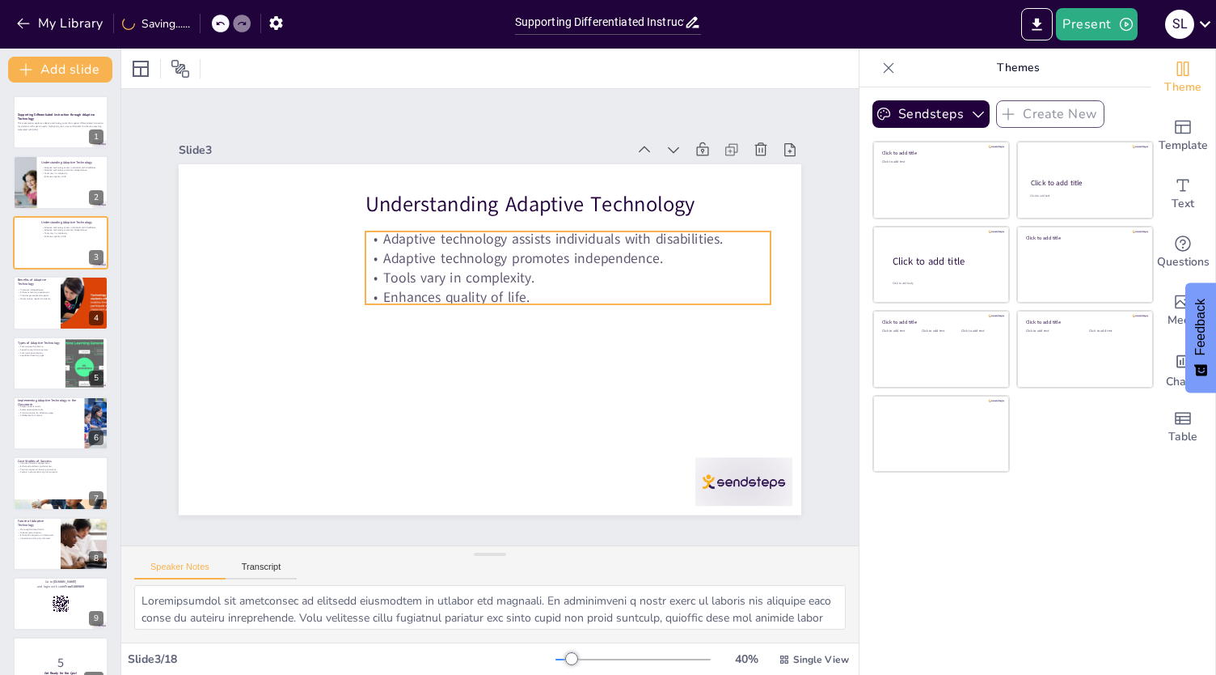
checkbox input "true"
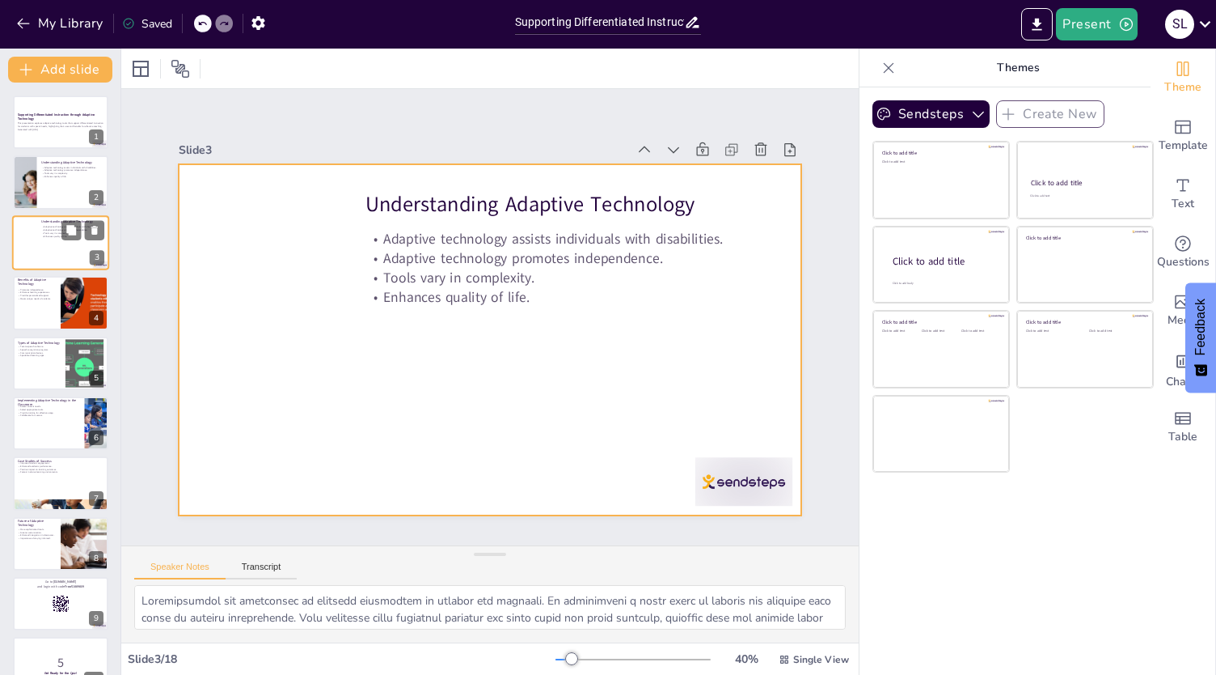
checkbox input "true"
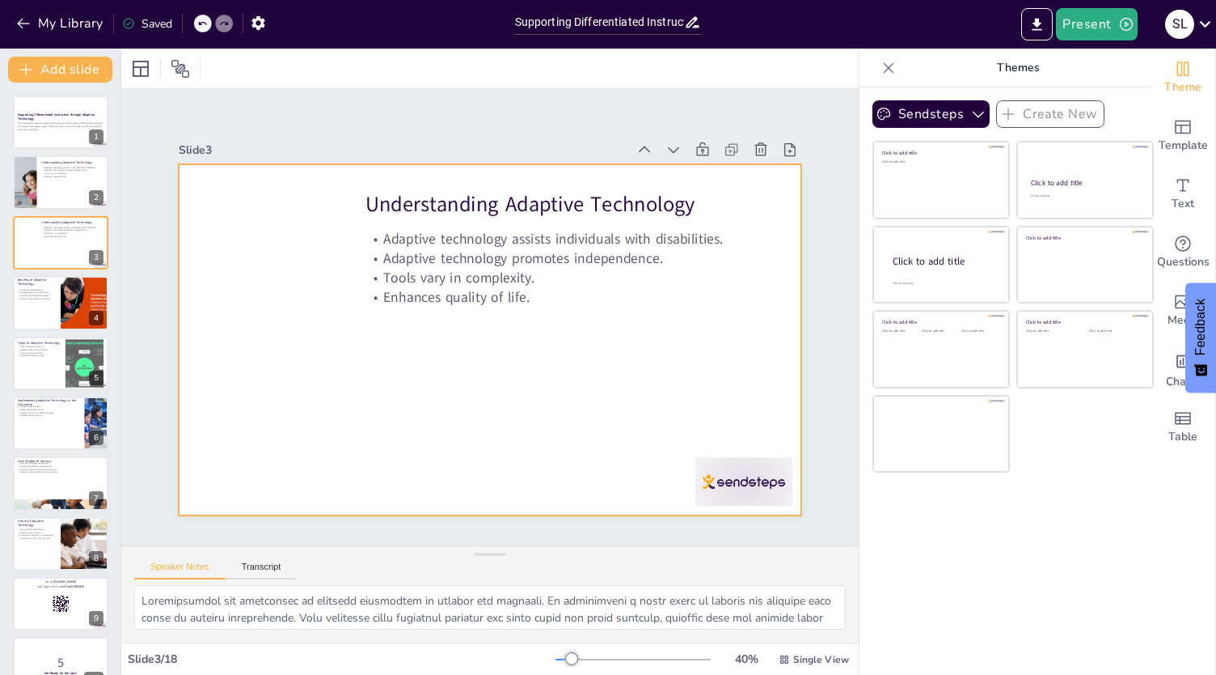
checkbox input "true"
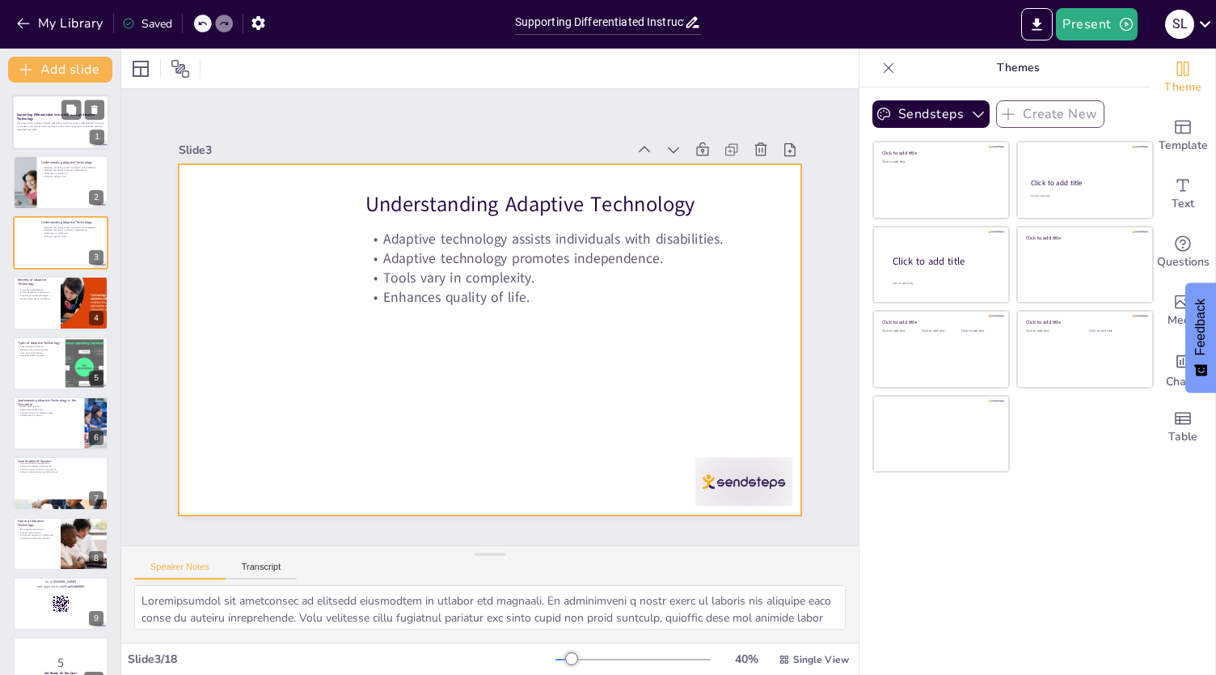
checkbox input "true"
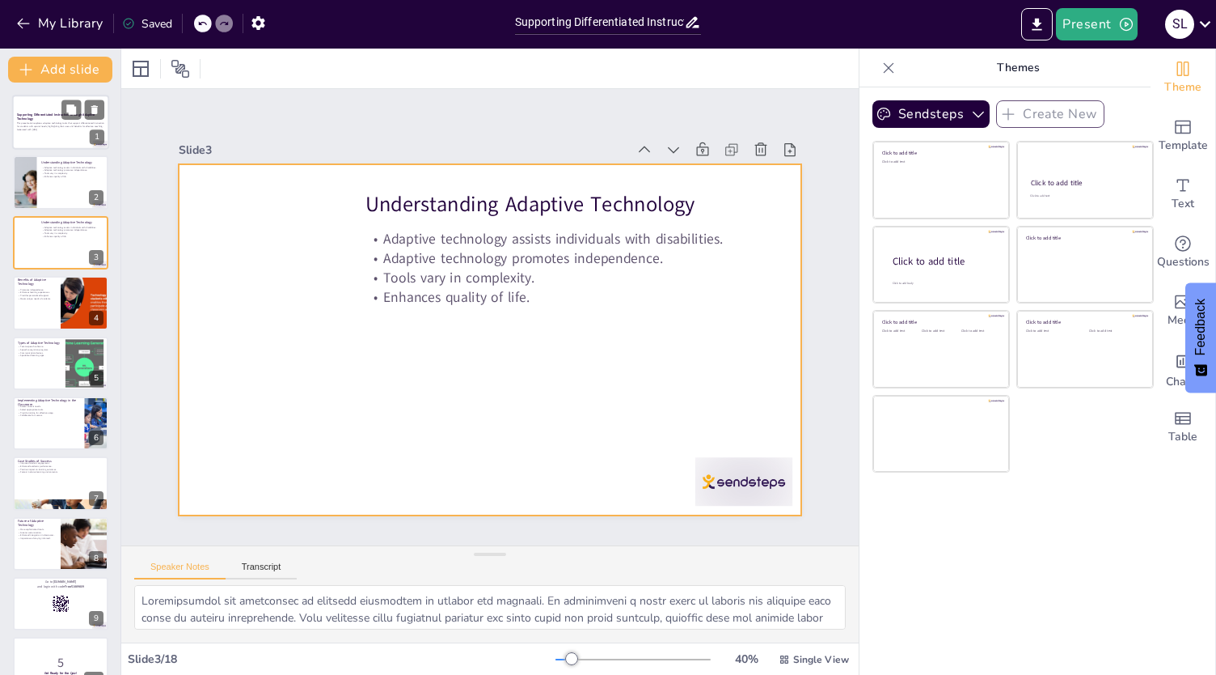
checkbox input "true"
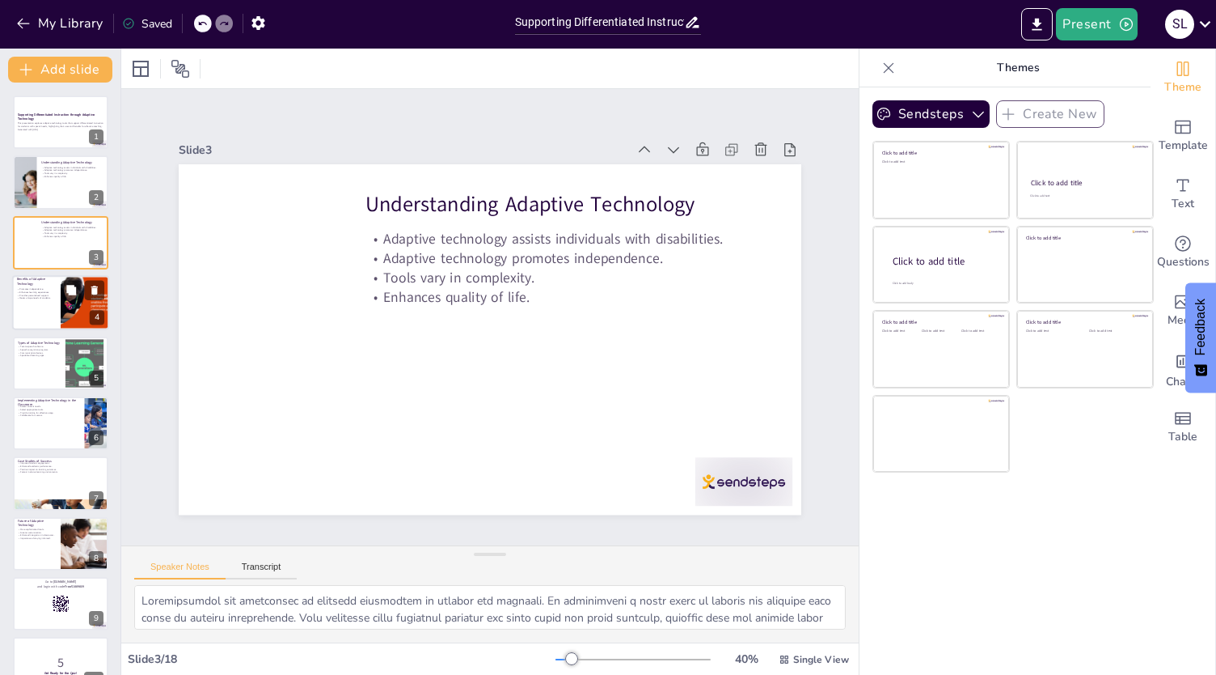
checkbox input "true"
click at [48, 301] on div "Promotes independence. Enhances learning experiences. Provides personalized sup…" at bounding box center [36, 294] width 39 height 16
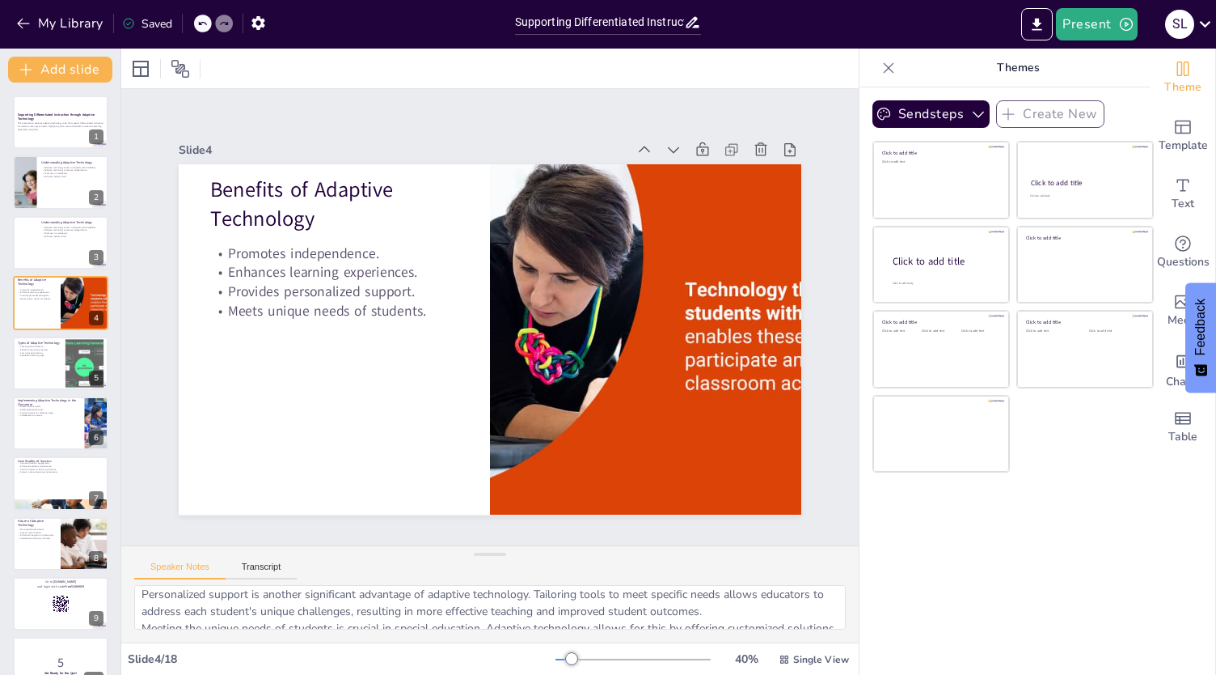
scroll to position [105, 0]
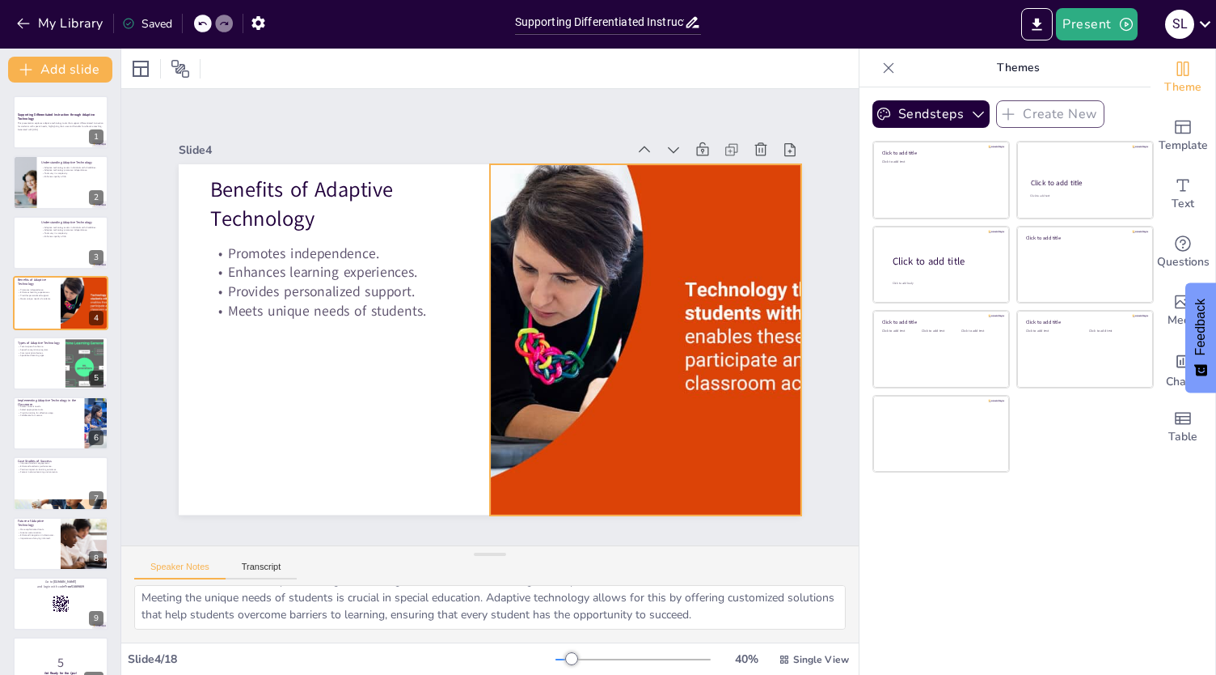
click at [531, 349] on div at bounding box center [645, 339] width 700 height 350
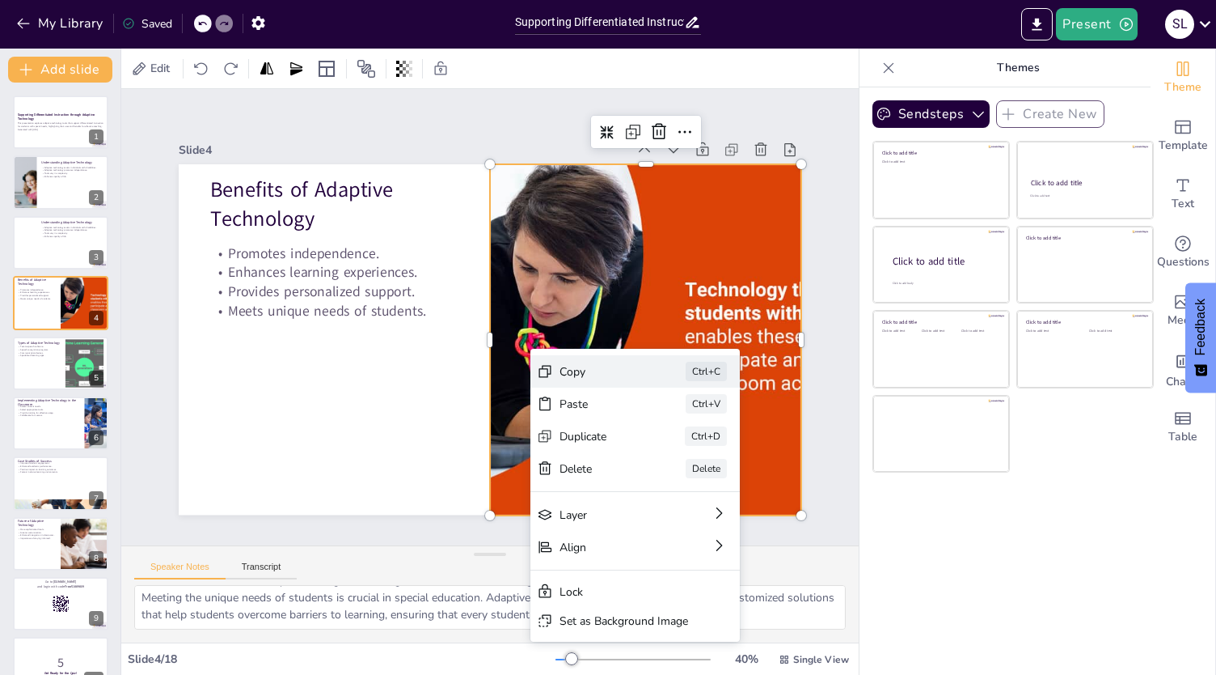
click at [652, 444] on div "Copy Ctrl+C" at bounding box center [756, 460] width 209 height 32
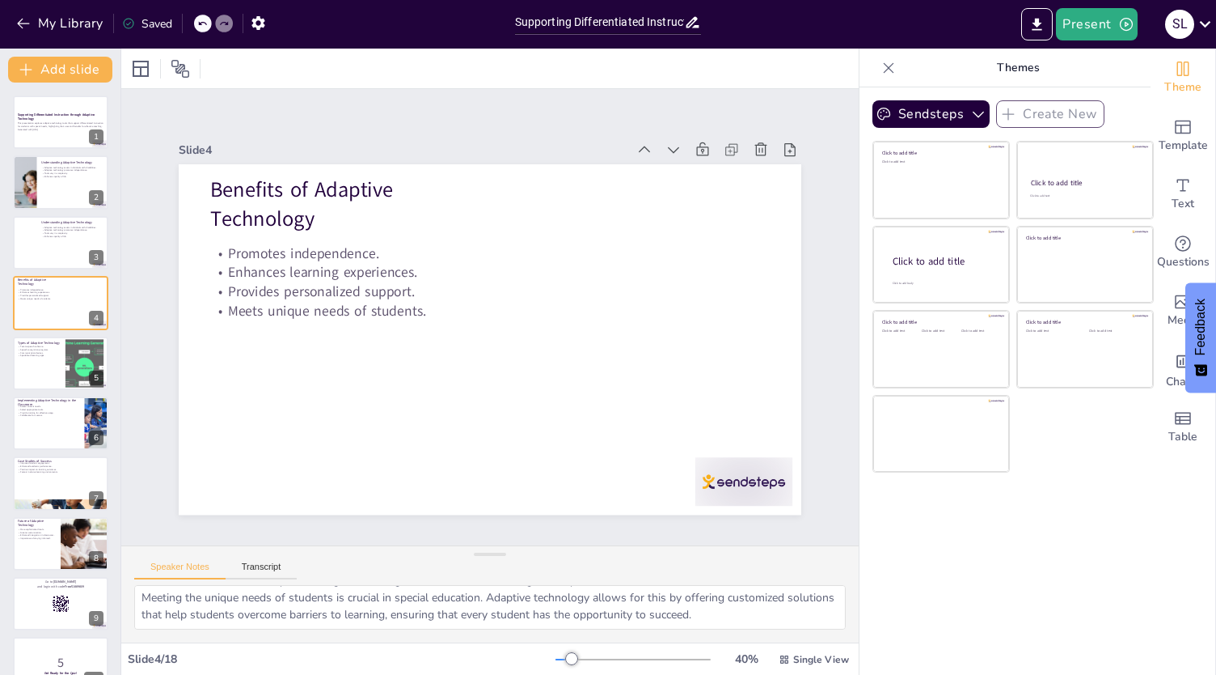
click at [93, 333] on div "Supporting Differentiated Instruction through Adaptive Technology This presenta…" at bounding box center [60, 633] width 121 height 1077
click at [77, 69] on button "Add slide" at bounding box center [60, 70] width 104 height 26
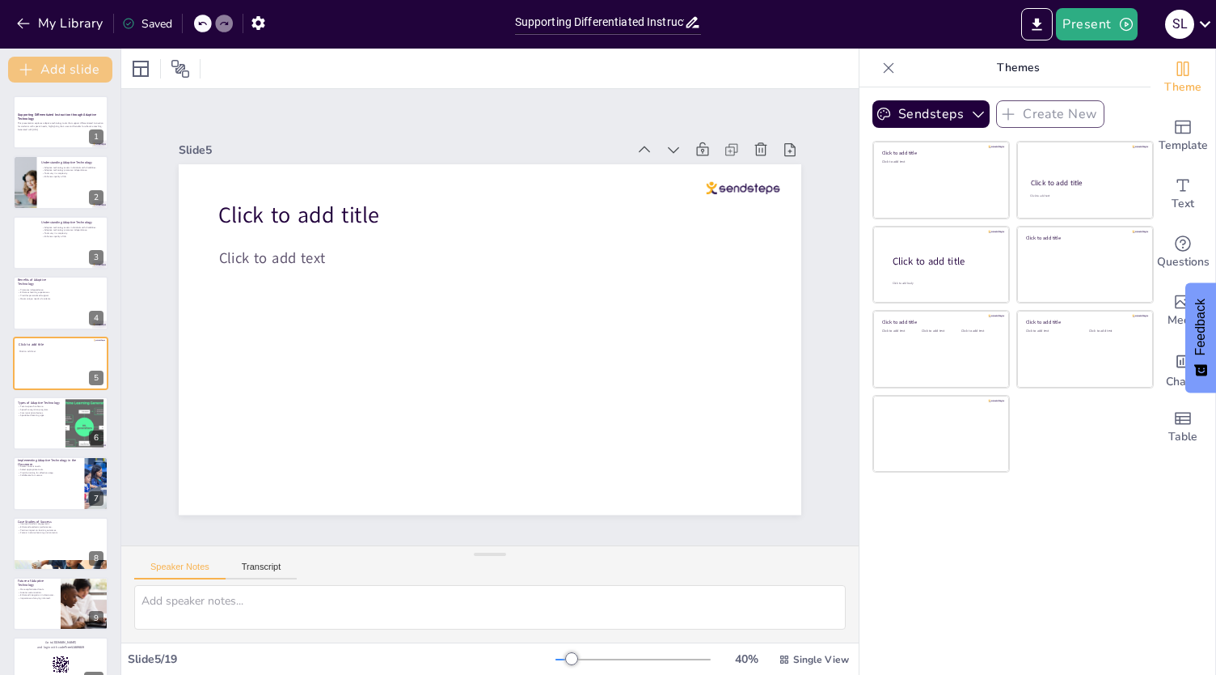
scroll to position [0, 0]
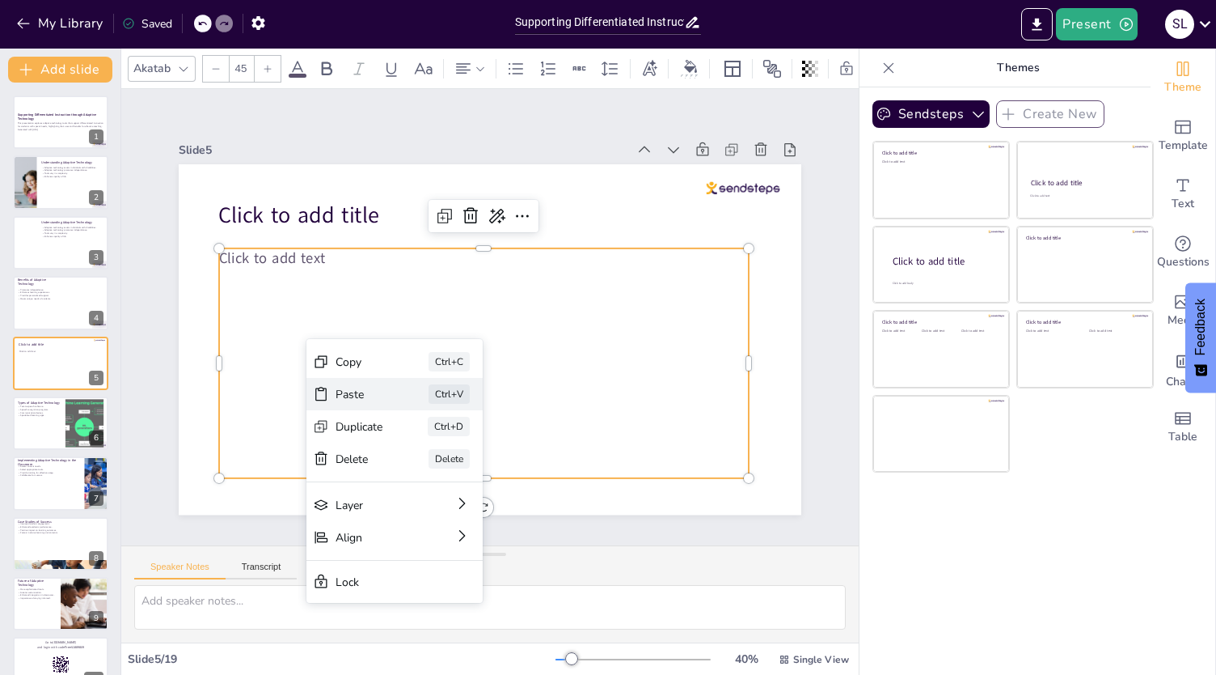
click at [409, 459] on div "Paste Ctrl+V" at bounding box center [498, 484] width 179 height 51
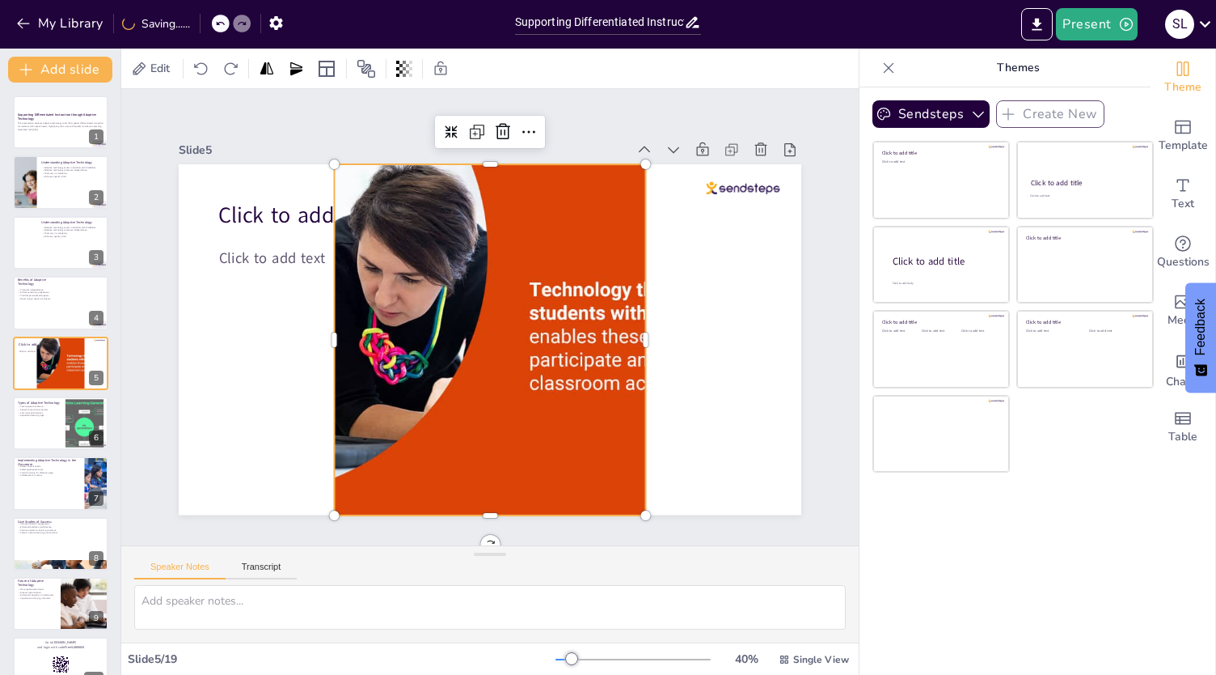
click at [603, 218] on div at bounding box center [490, 339] width 700 height 350
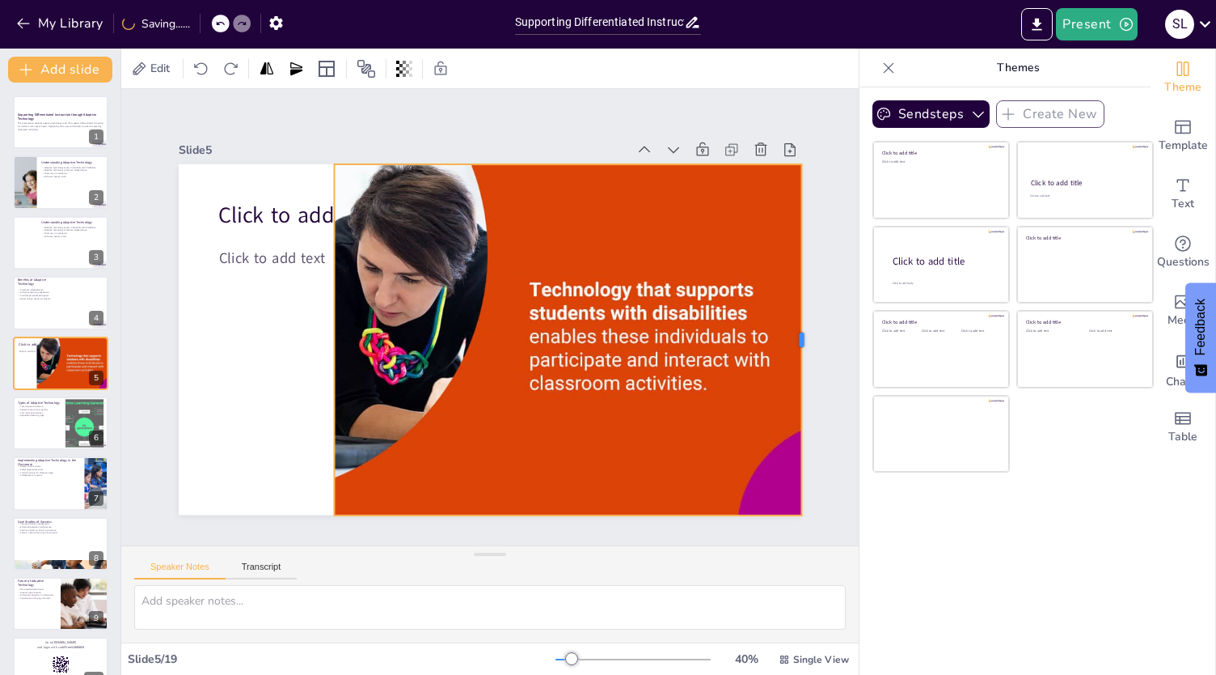
drag, startPoint x: 634, startPoint y: 333, endPoint x: 789, endPoint y: 337, distance: 155.3
click at [802, 337] on div at bounding box center [808, 339] width 13 height 350
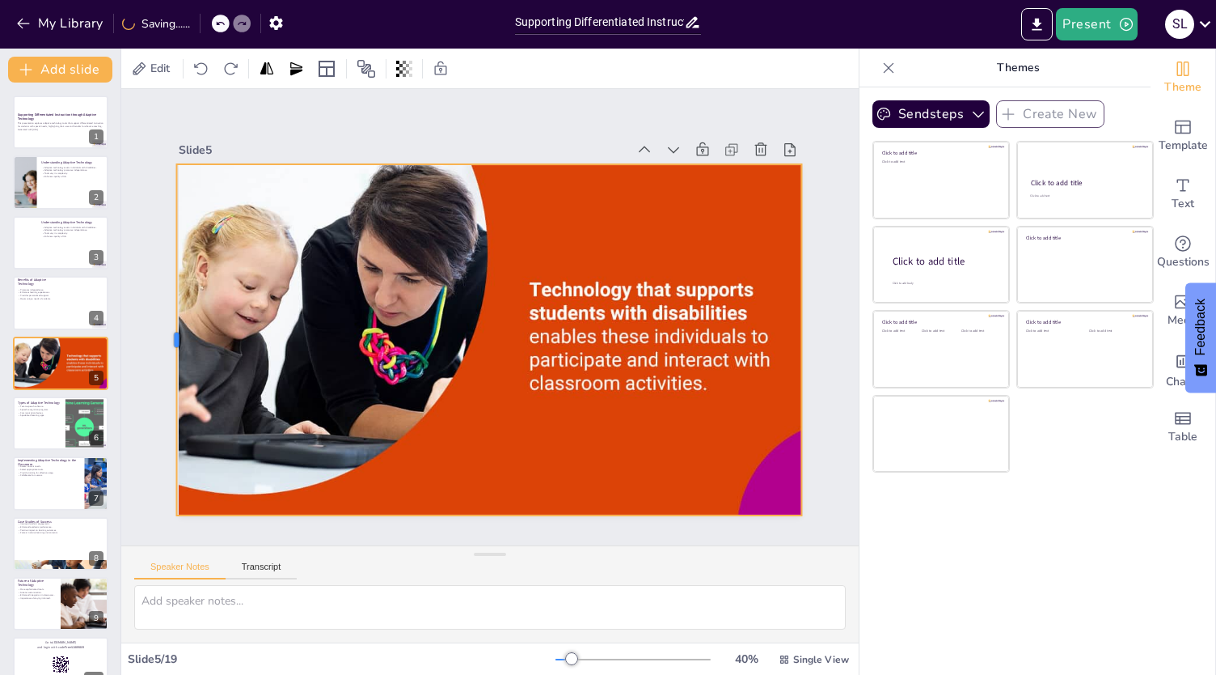
drag, startPoint x: 320, startPoint y: 329, endPoint x: 163, endPoint y: 320, distance: 158.0
click at [164, 320] on div at bounding box center [170, 339] width 13 height 350
click at [272, 551] on div "Speaker Notes Transcript" at bounding box center [490, 565] width 738 height 39
click at [53, 319] on div at bounding box center [60, 302] width 97 height 55
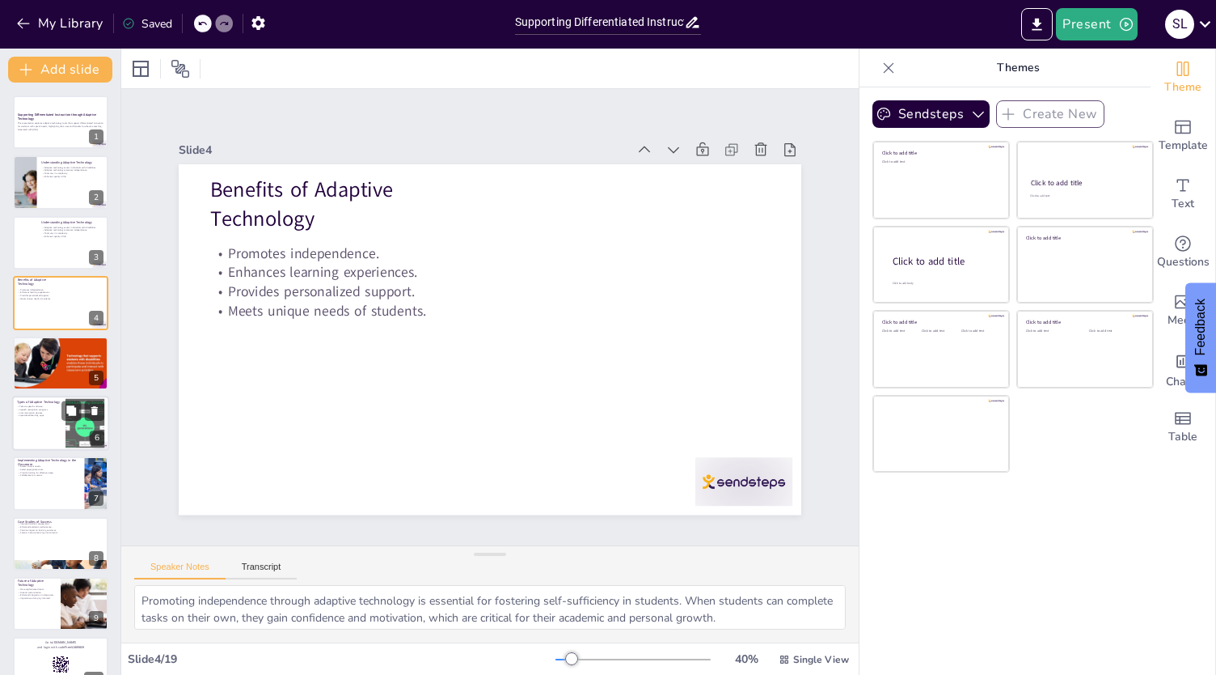
click at [53, 425] on div at bounding box center [60, 423] width 97 height 55
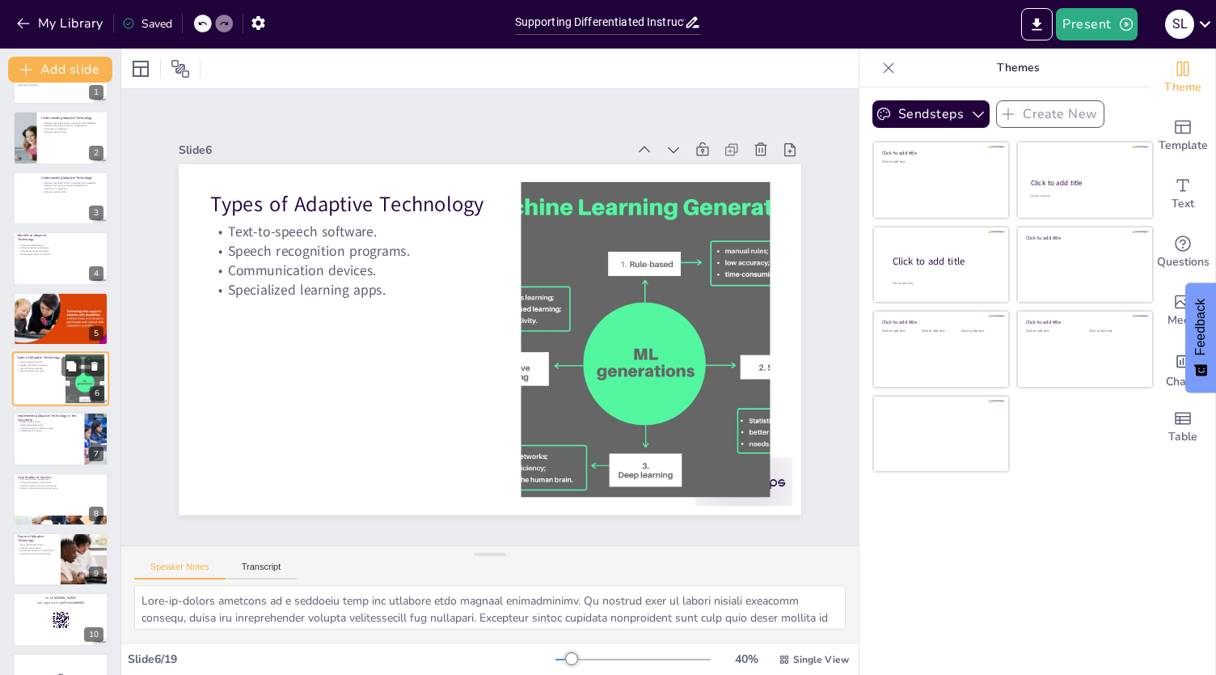
click at [53, 425] on p "Select appropriate tools." at bounding box center [49, 425] width 62 height 3
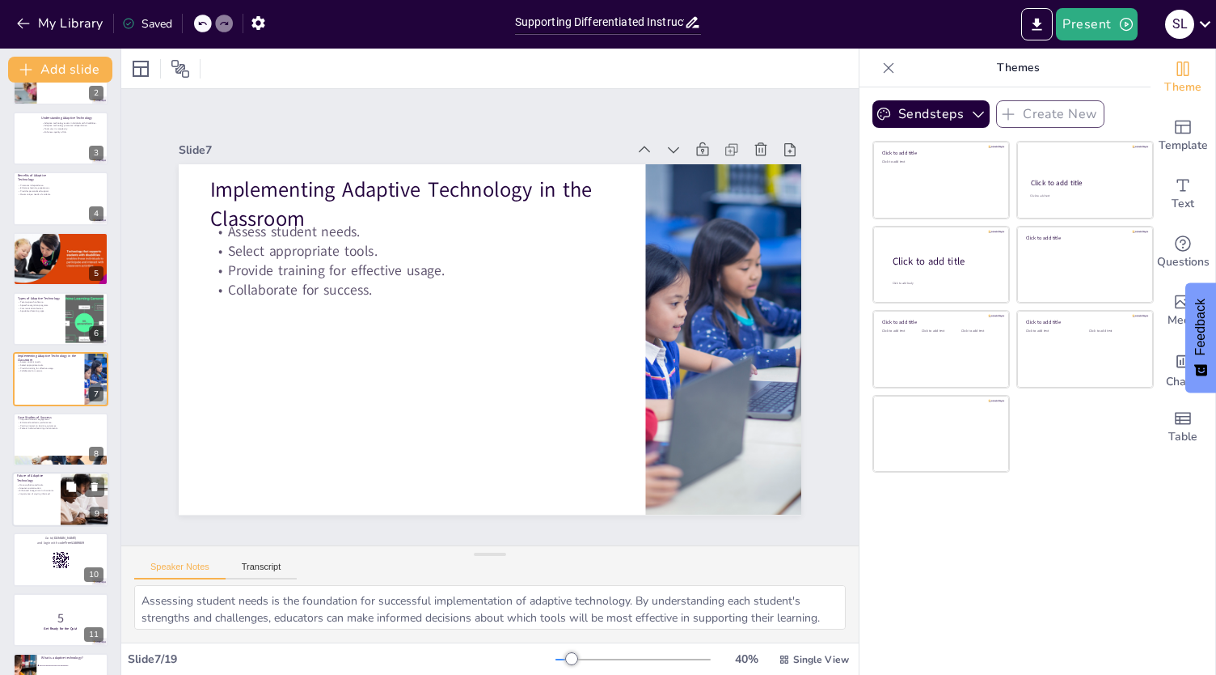
click at [37, 497] on div at bounding box center [60, 499] width 97 height 55
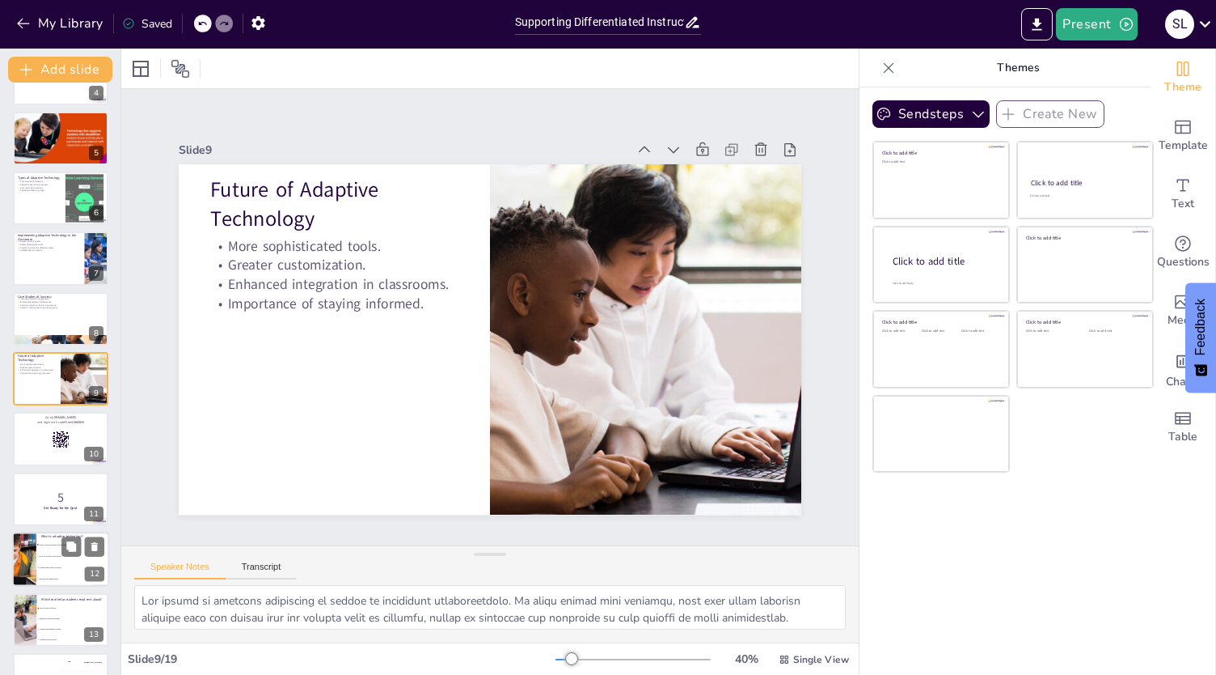
click at [40, 556] on span "Tools for regular classroom use" at bounding box center [74, 556] width 70 height 2
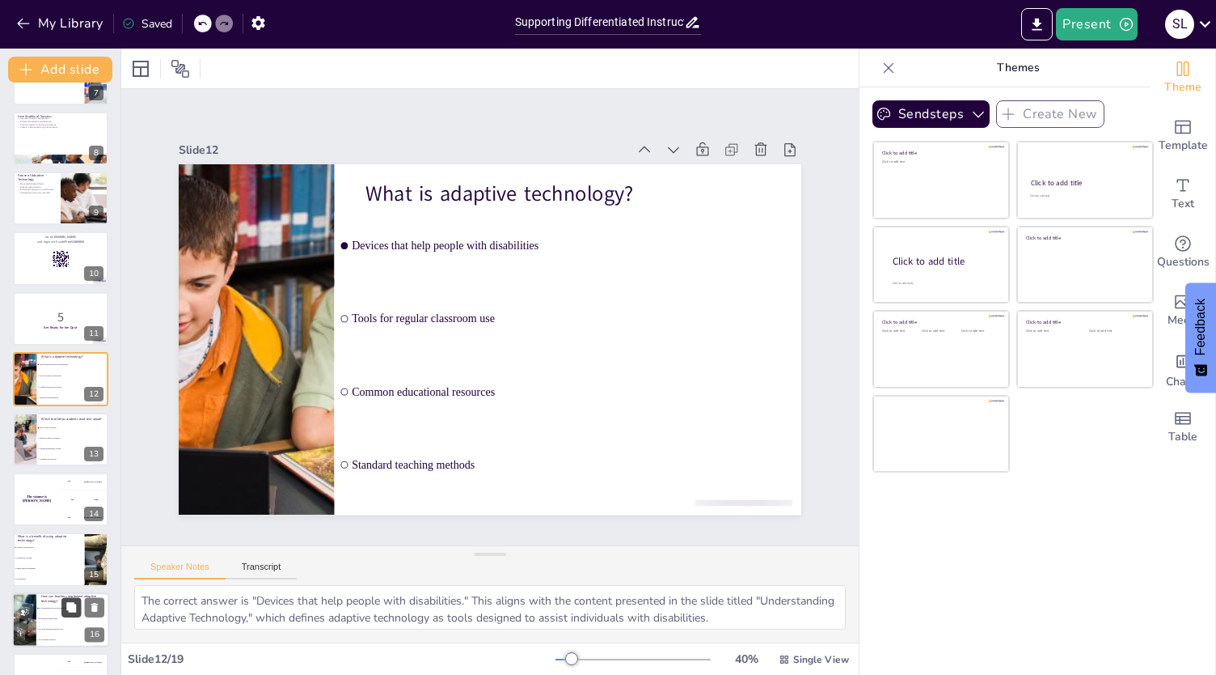
click at [67, 602] on icon at bounding box center [71, 607] width 10 height 10
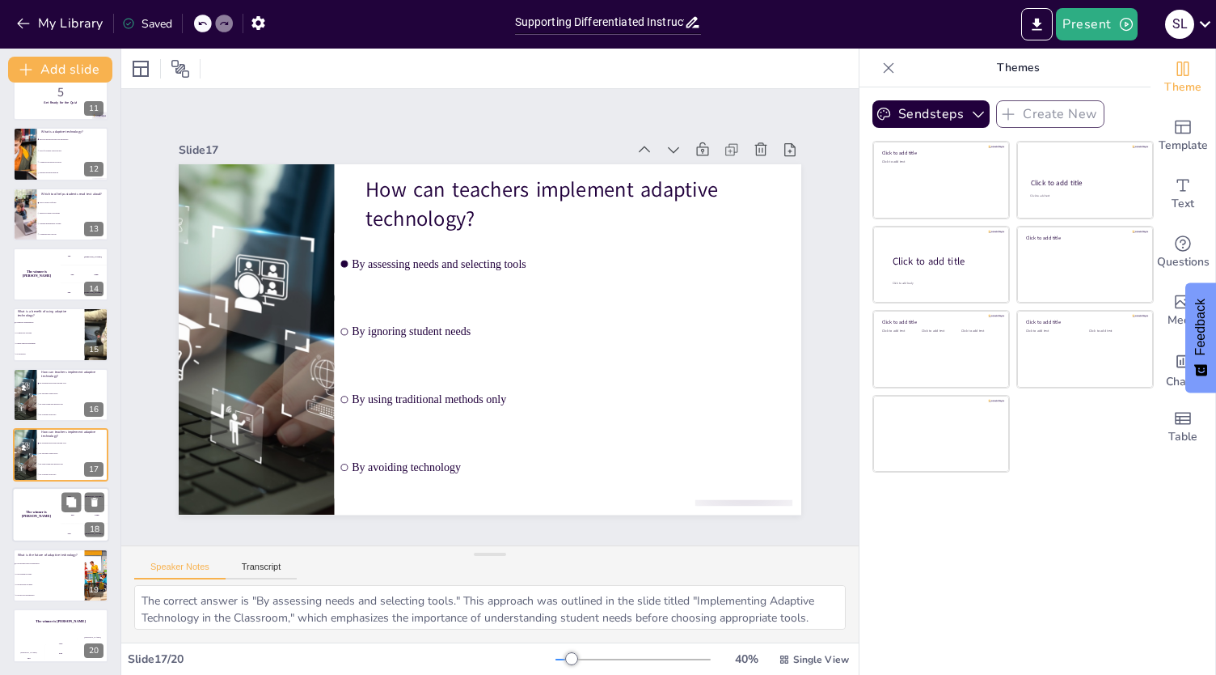
click at [52, 510] on div "The winner is [PERSON_NAME]" at bounding box center [36, 515] width 49 height 55
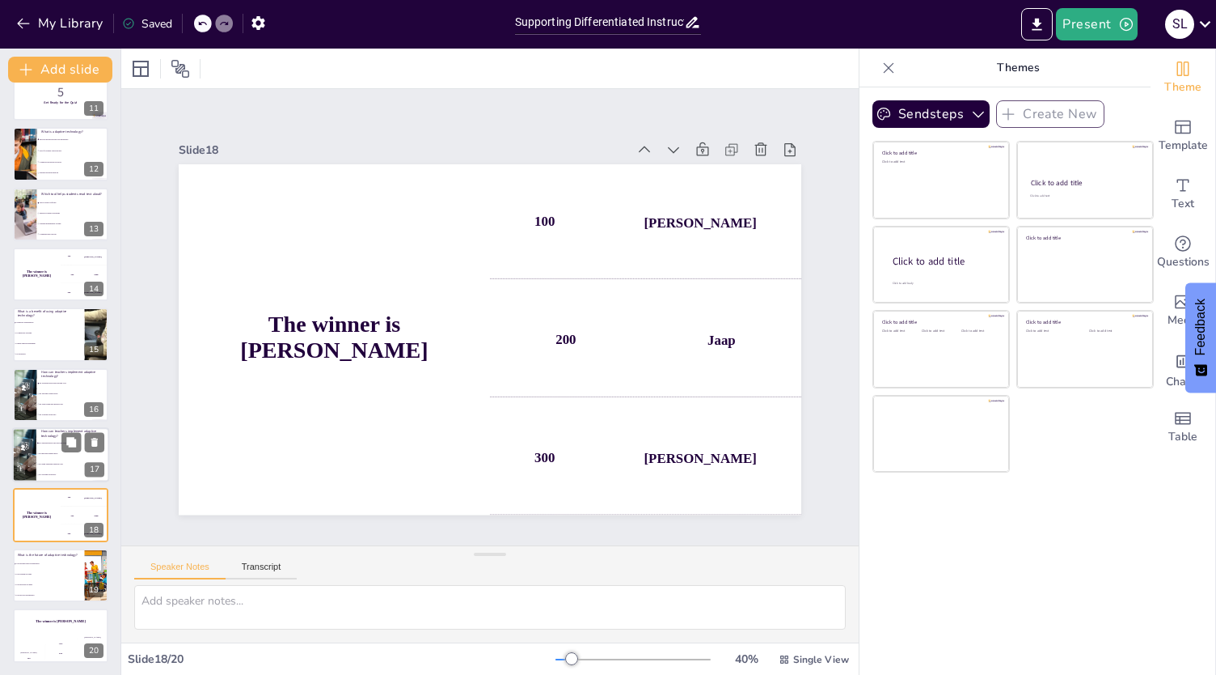
click at [55, 470] on li "By avoiding technology" at bounding box center [72, 475] width 73 height 11
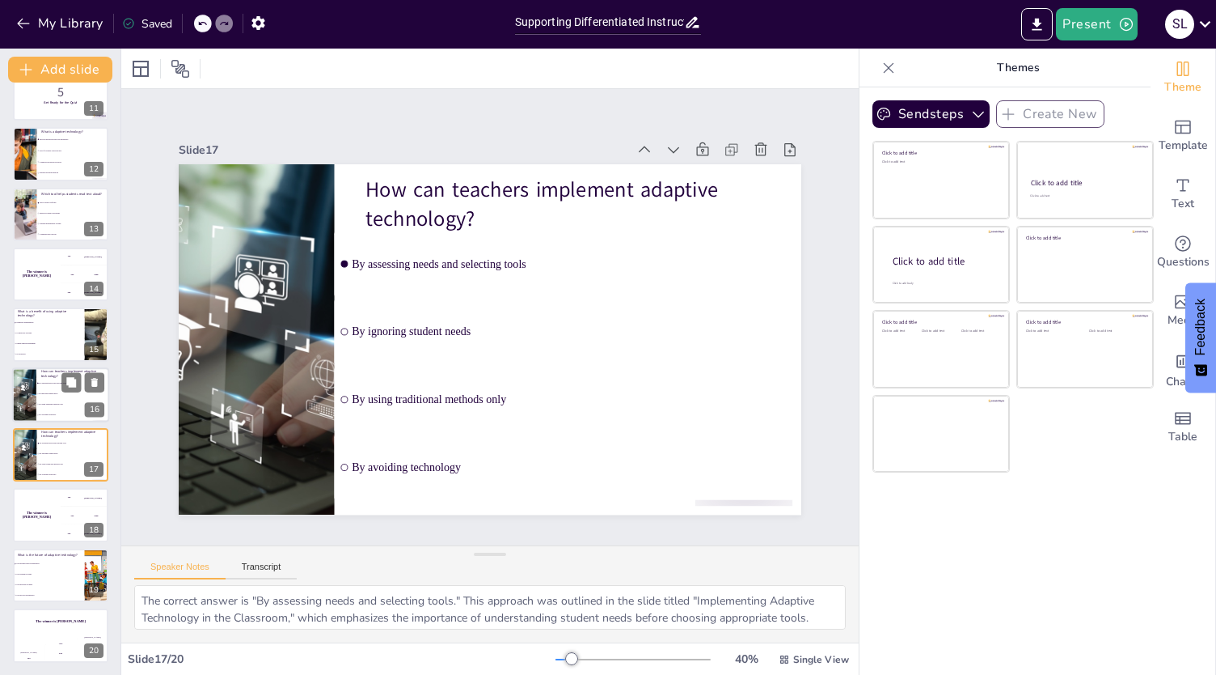
click at [34, 397] on div at bounding box center [24, 394] width 97 height 55
click at [28, 322] on span "It promotes independence" at bounding box center [50, 323] width 70 height 2
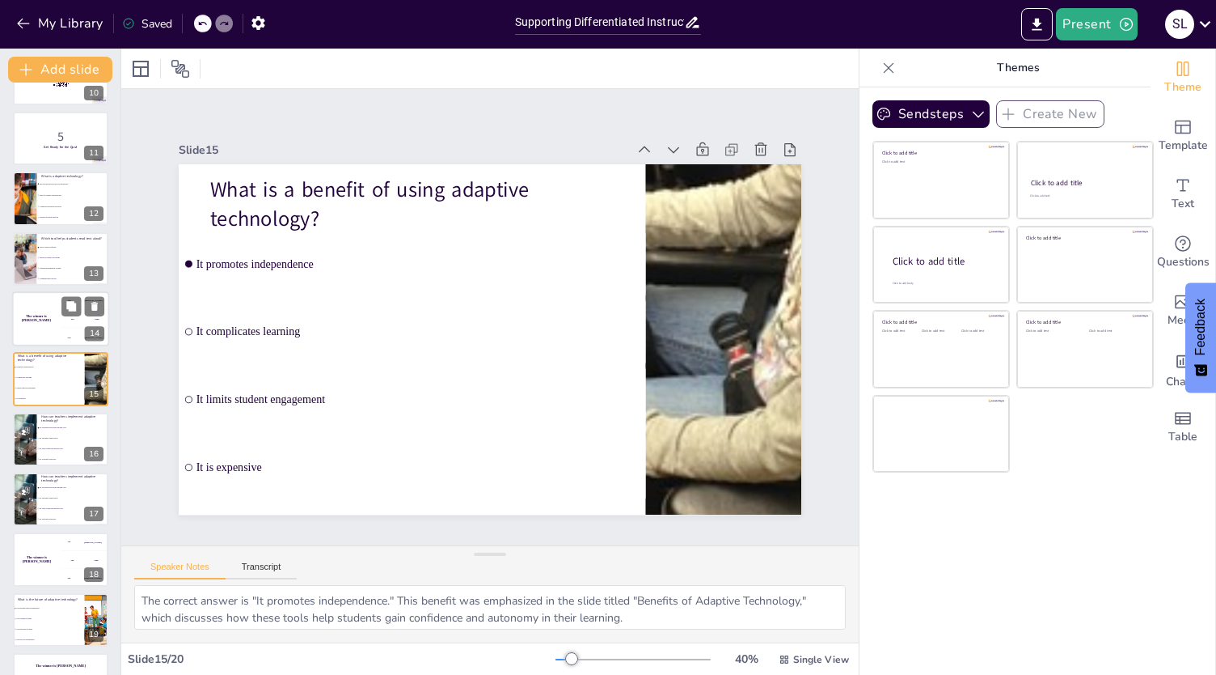
click at [35, 334] on div "The winner is [PERSON_NAME]" at bounding box center [36, 318] width 49 height 55
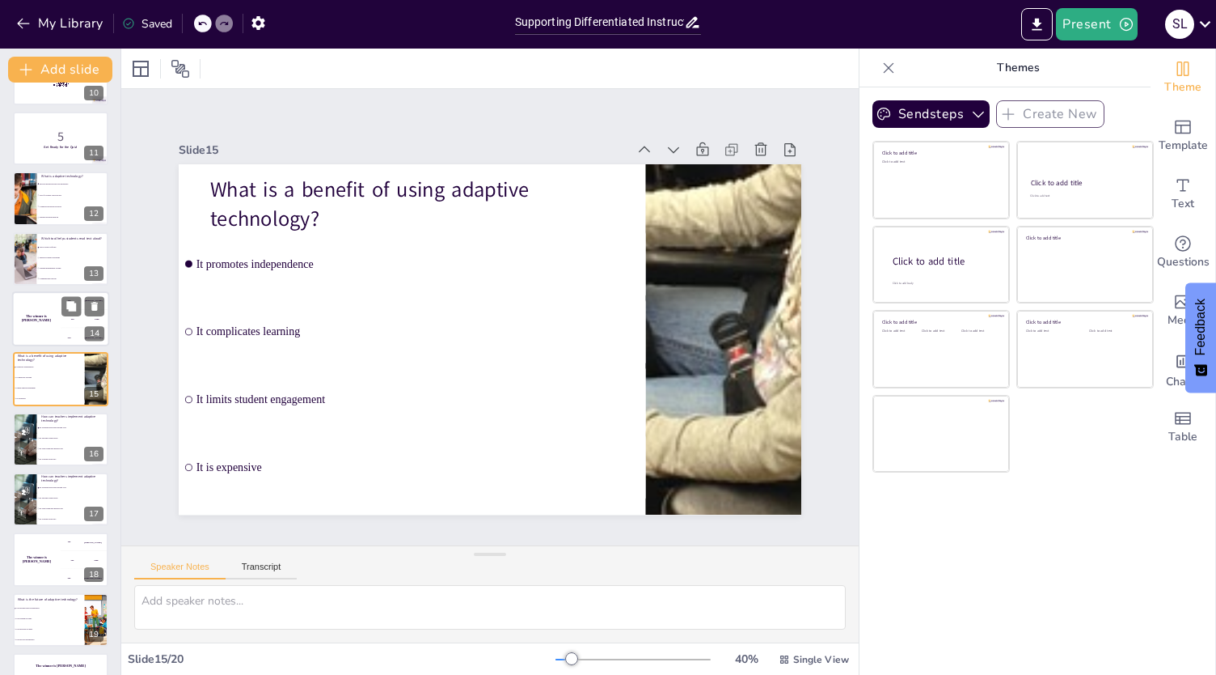
scroll to position [526, 0]
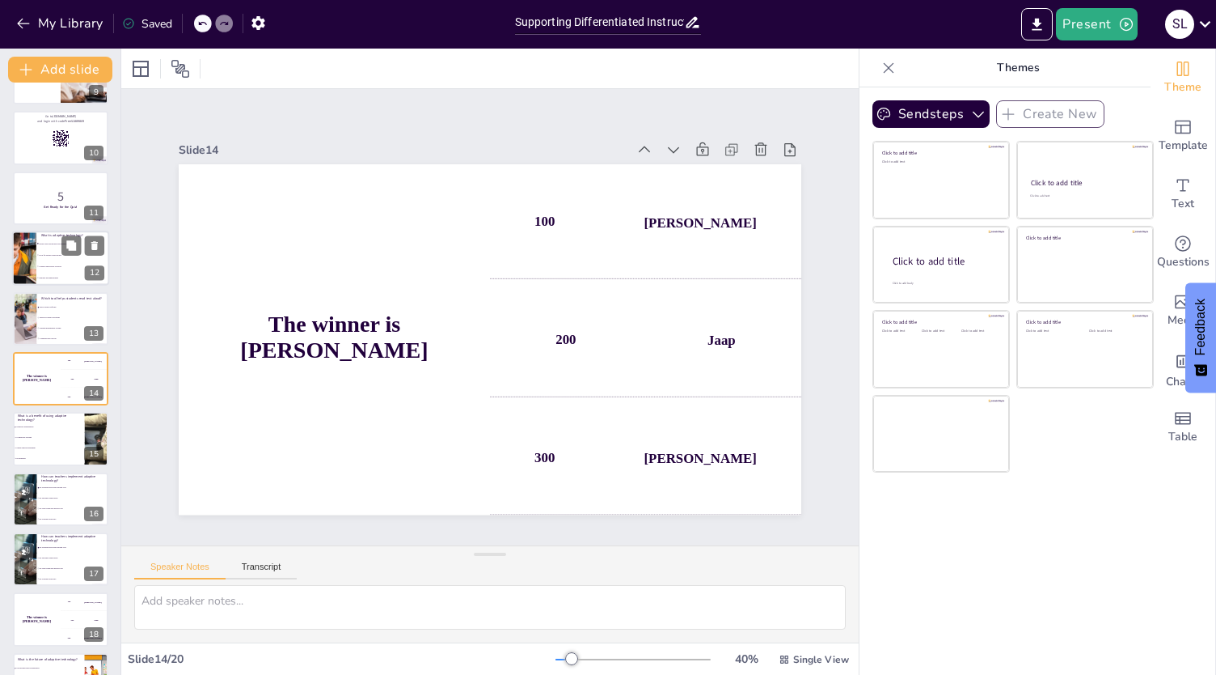
click at [43, 257] on li "Tools for regular classroom use" at bounding box center [72, 254] width 73 height 11
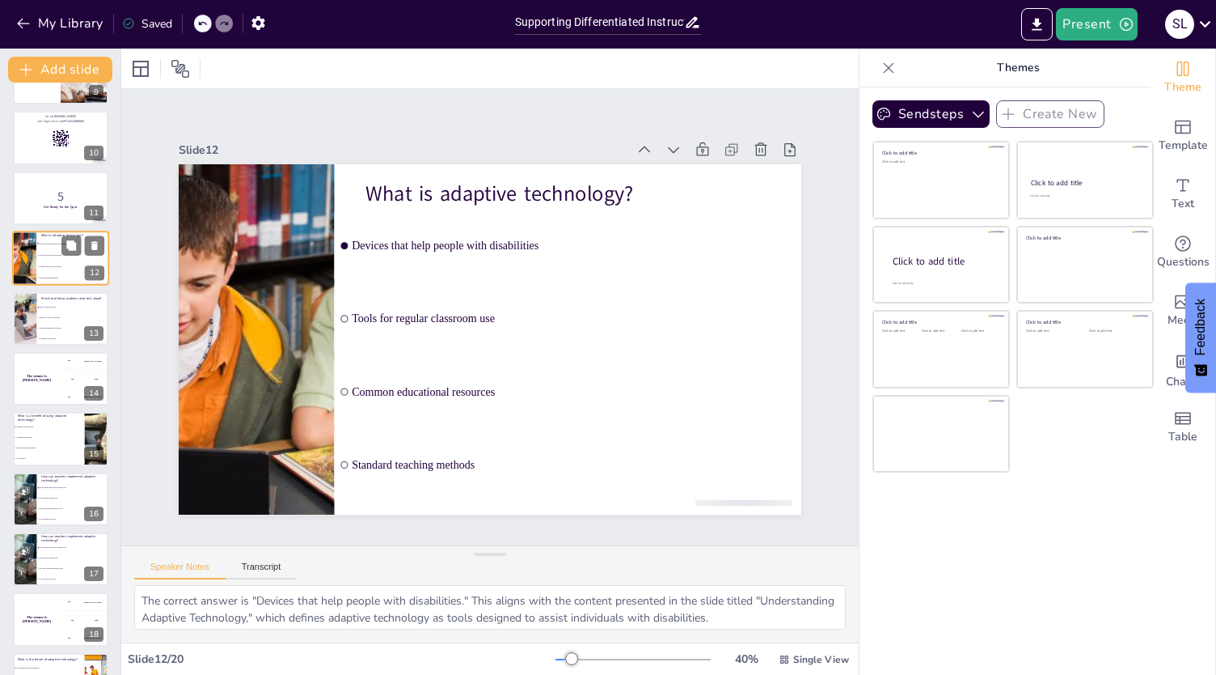
scroll to position [405, 0]
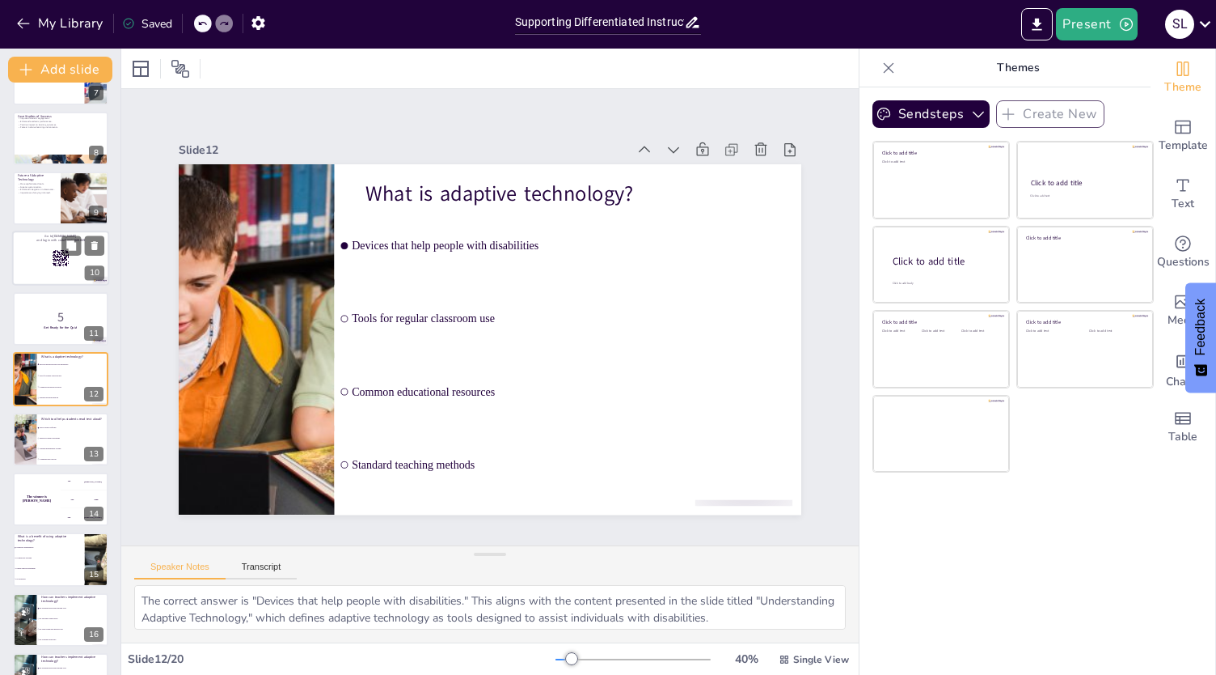
click at [30, 266] on div at bounding box center [60, 258] width 97 height 55
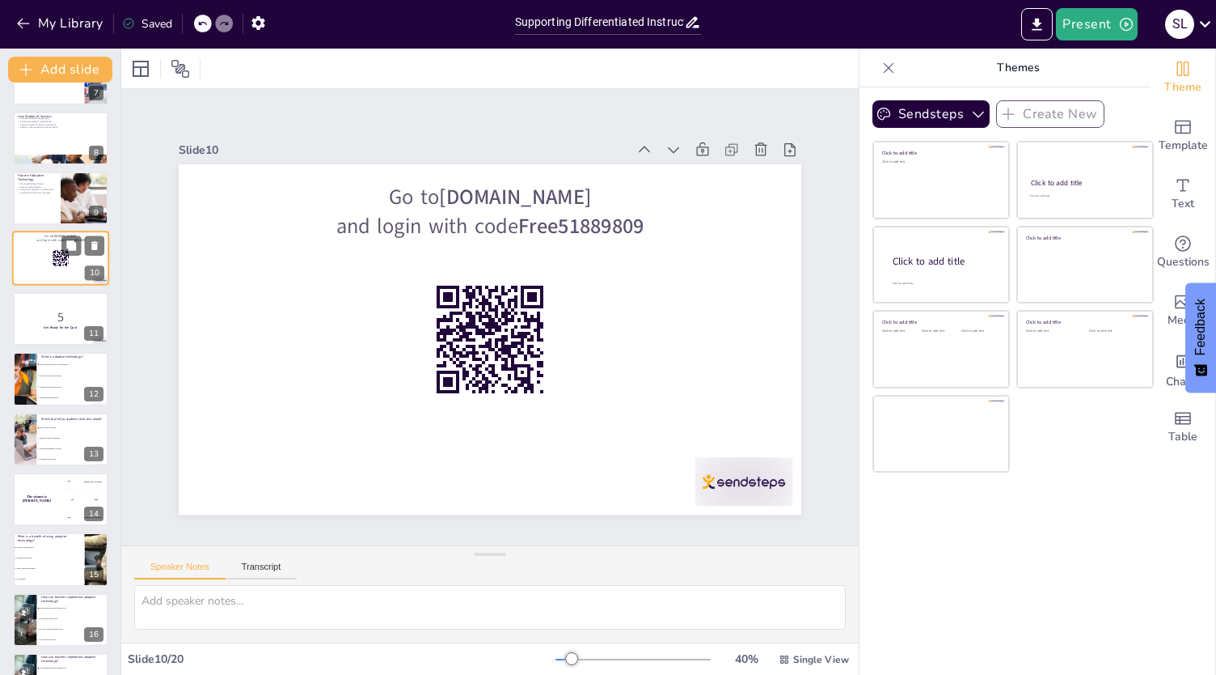
scroll to position [285, 0]
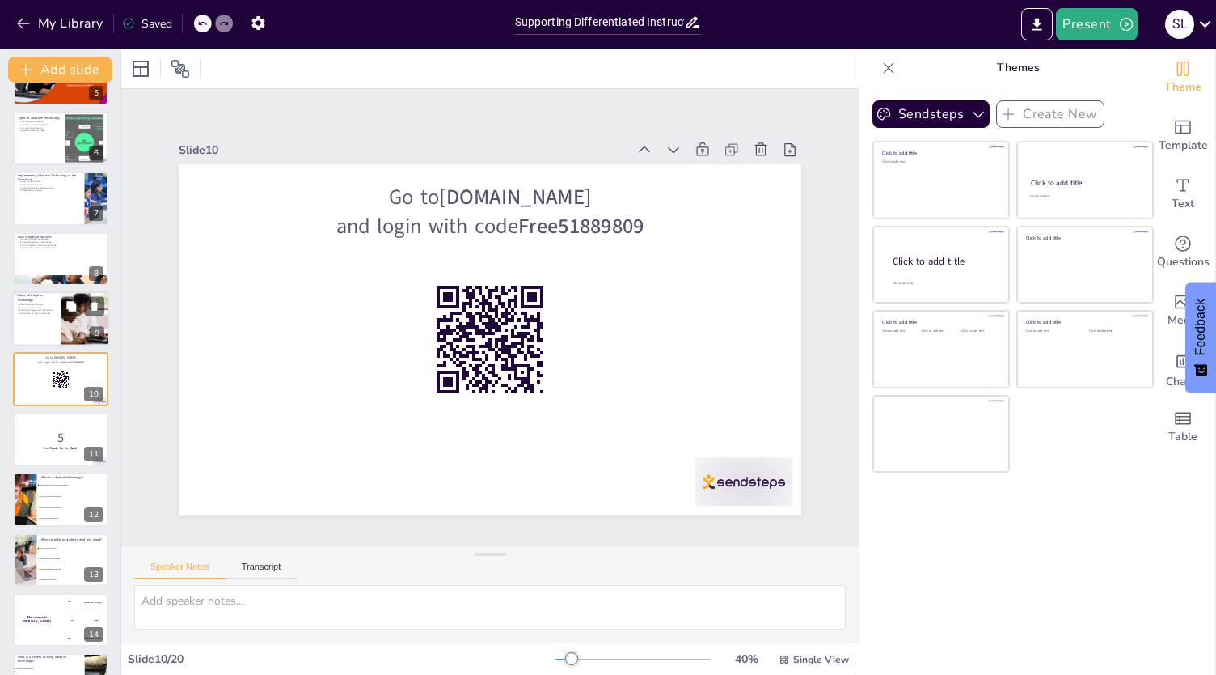
click at [27, 304] on p "More sophisticated tools." at bounding box center [36, 304] width 39 height 3
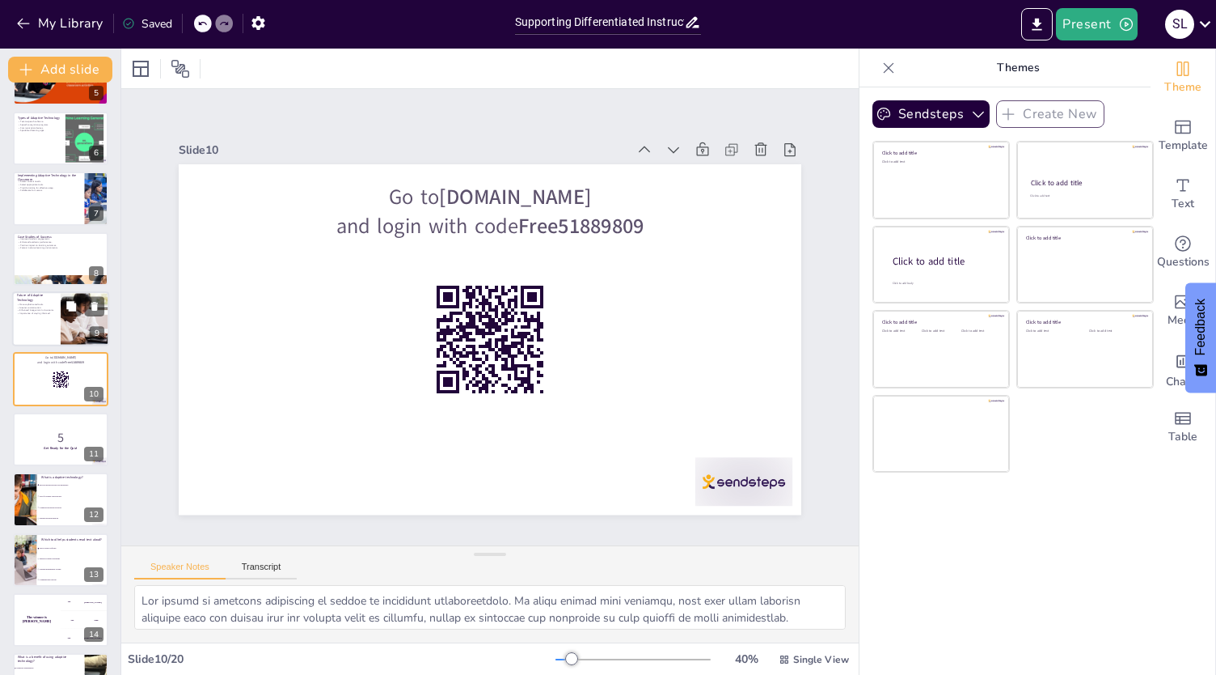
scroll to position [225, 0]
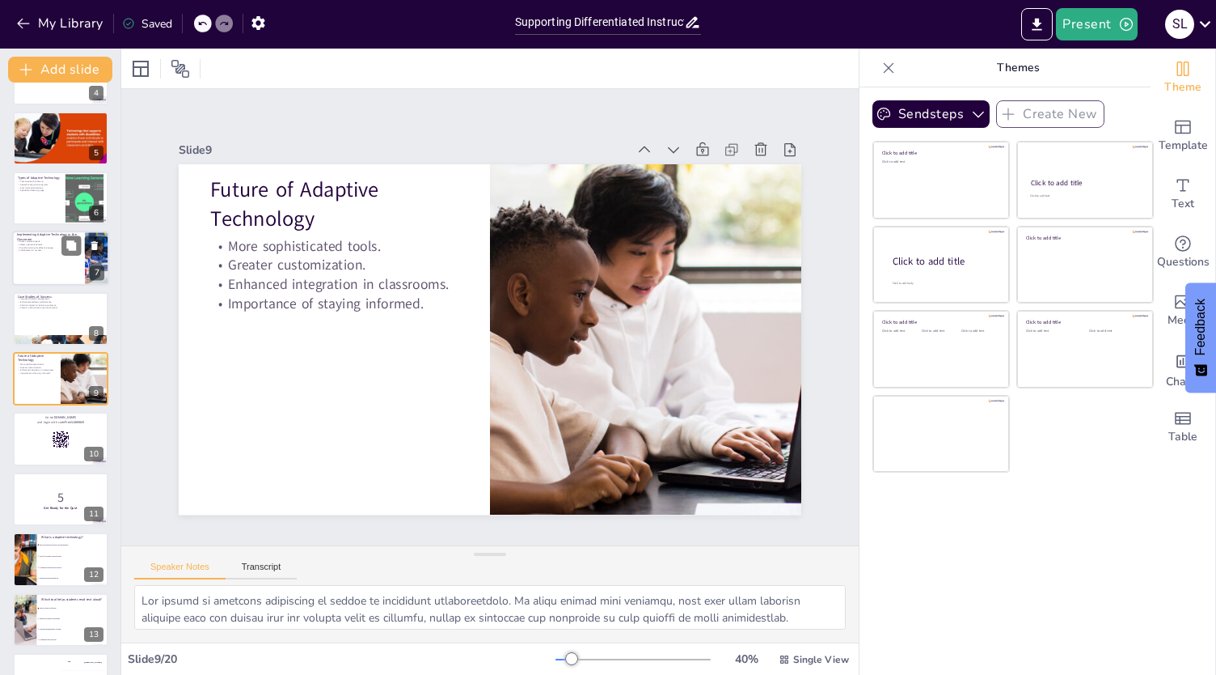
click at [25, 268] on div at bounding box center [60, 258] width 97 height 55
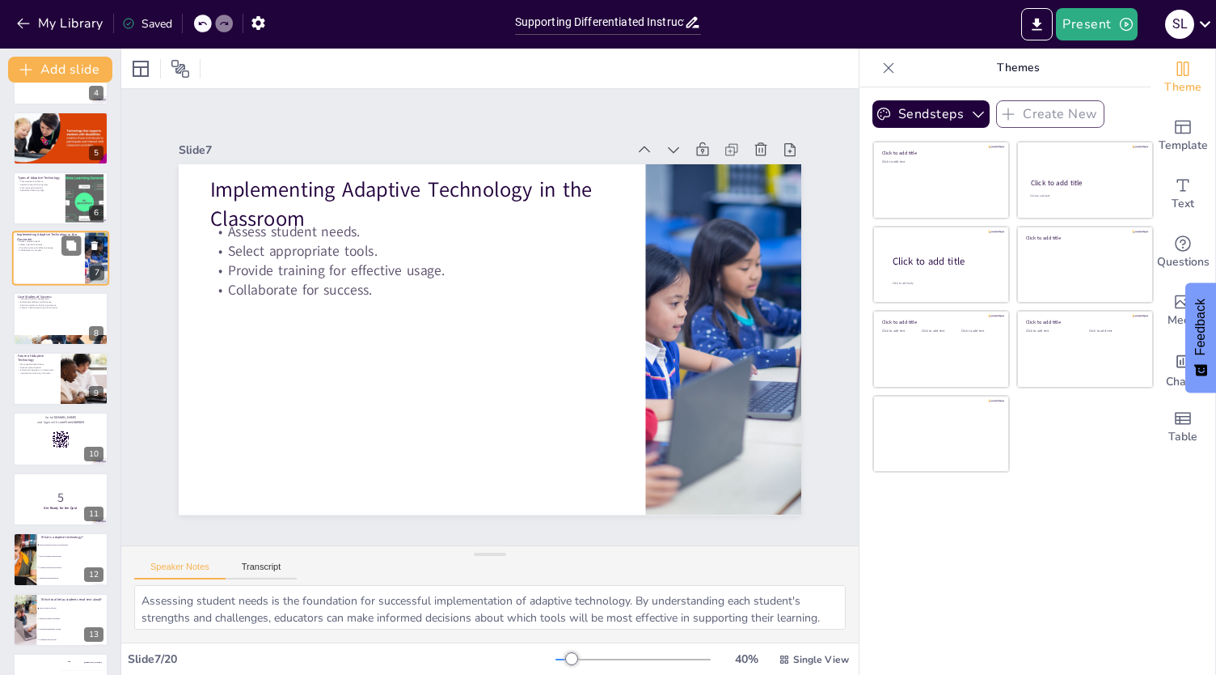
scroll to position [104, 0]
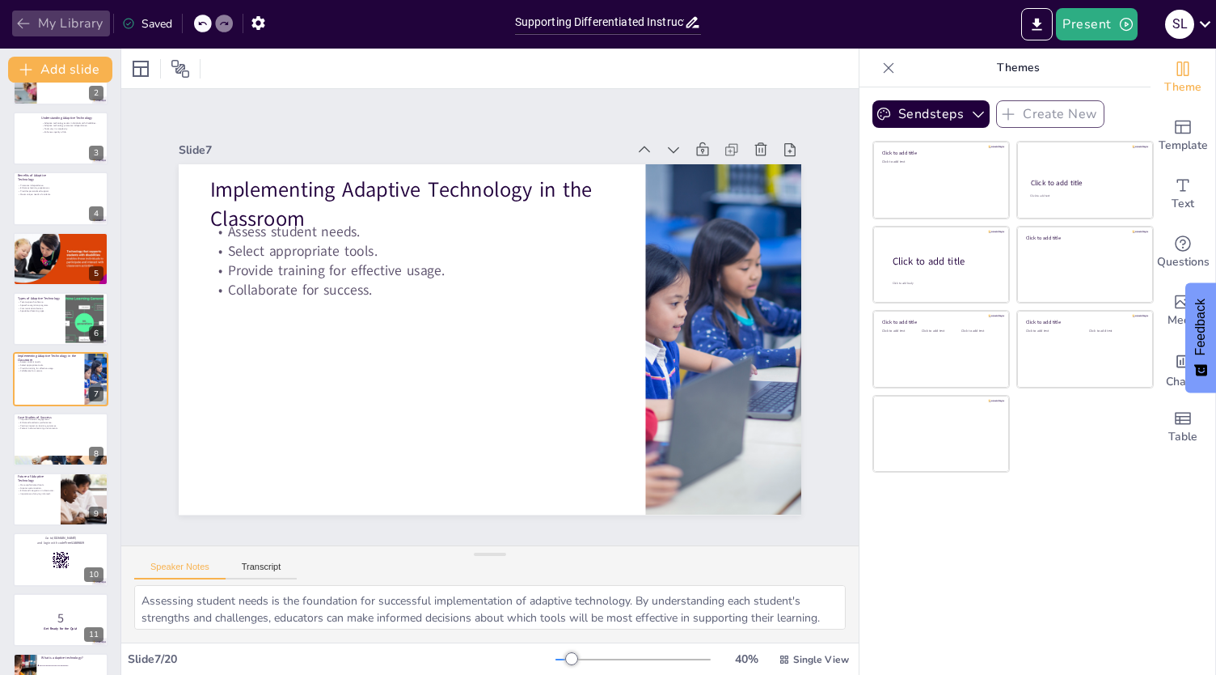
click at [59, 14] on button "My Library" at bounding box center [61, 24] width 98 height 26
